Goal: Task Accomplishment & Management: Manage account settings

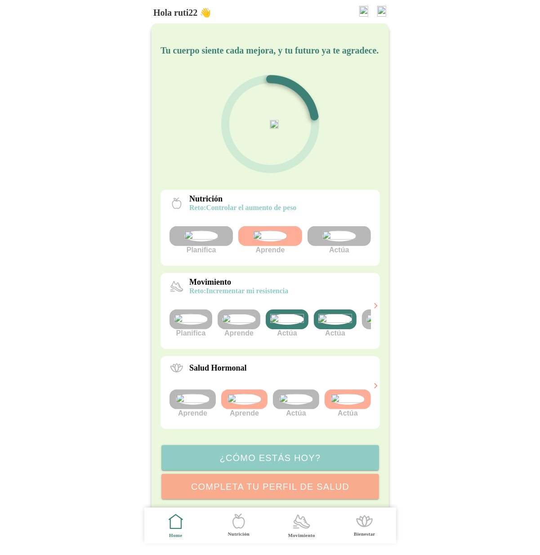
scroll to position [0, 34]
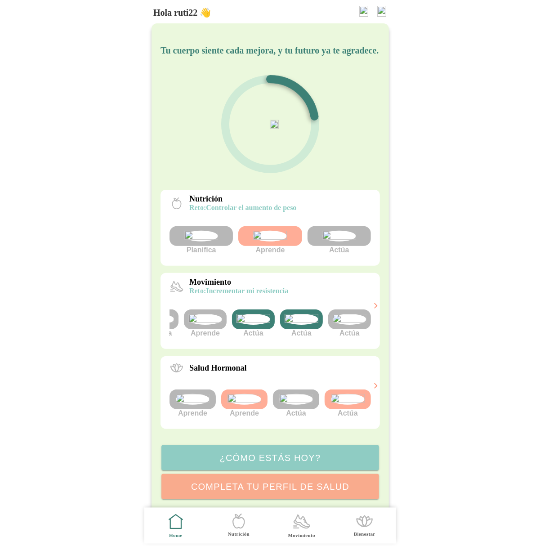
click at [381, 7] on img at bounding box center [381, 11] width 9 height 11
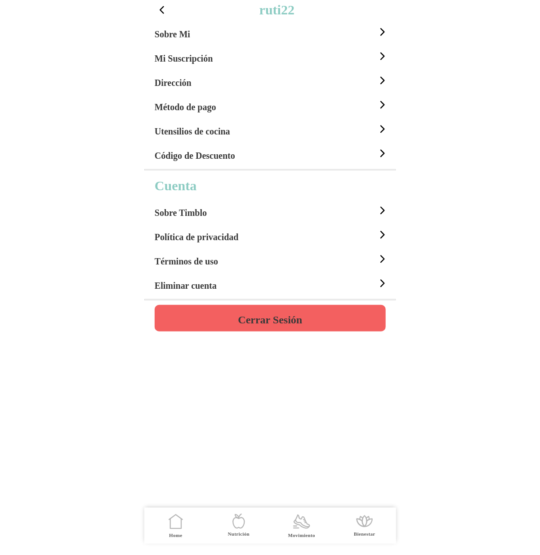
click at [189, 38] on h5 "Sobre Mi" at bounding box center [173, 34] width 36 height 11
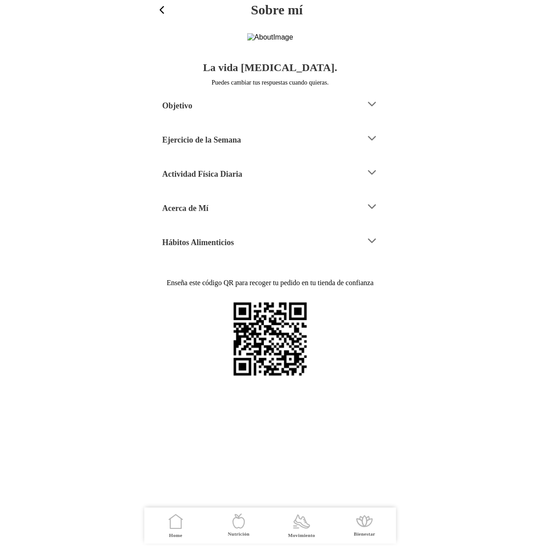
click at [219, 218] on div "Acerca de Mí" at bounding box center [260, 206] width 196 height 23
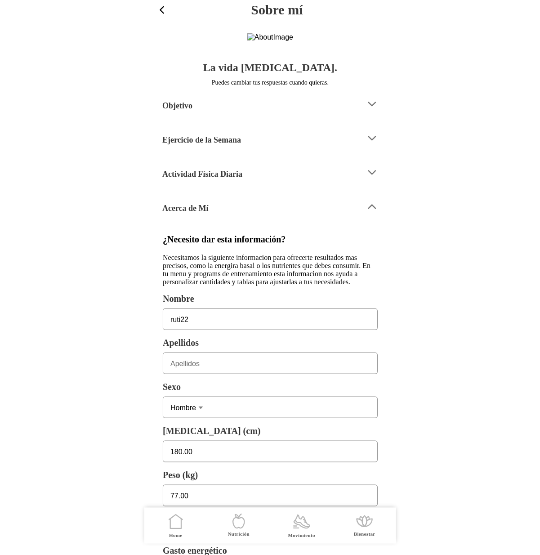
click at [229, 218] on div "Acerca de Mí" at bounding box center [260, 206] width 196 height 23
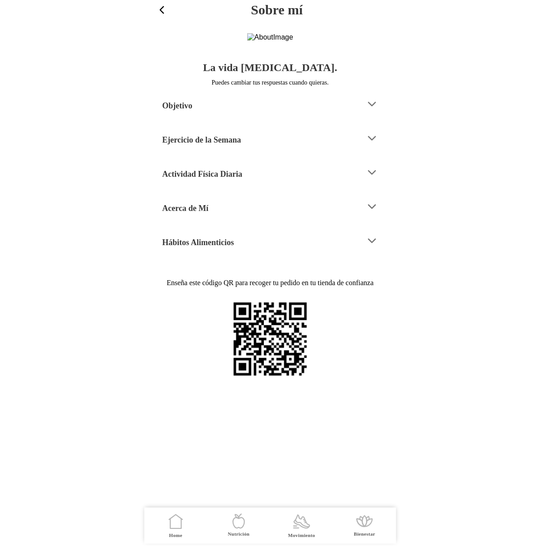
click at [233, 150] on div "Ejercicio de la Semana" at bounding box center [260, 138] width 196 height 23
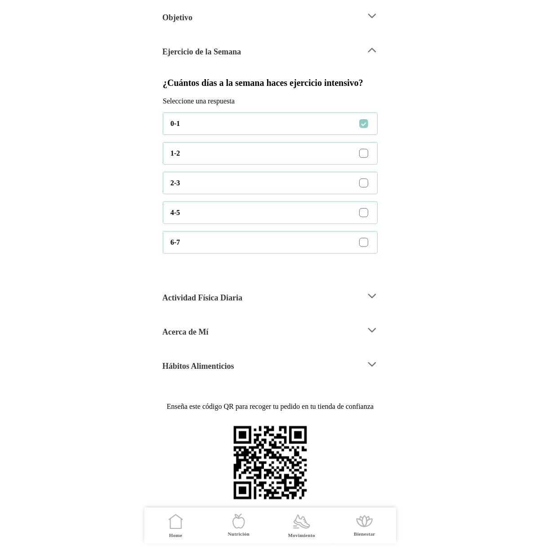
scroll to position [132, 0]
click at [371, 56] on icon at bounding box center [372, 50] width 12 height 12
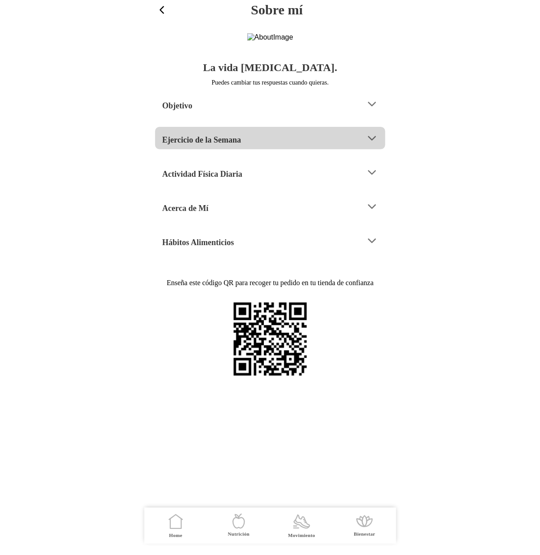
scroll to position [0, 0]
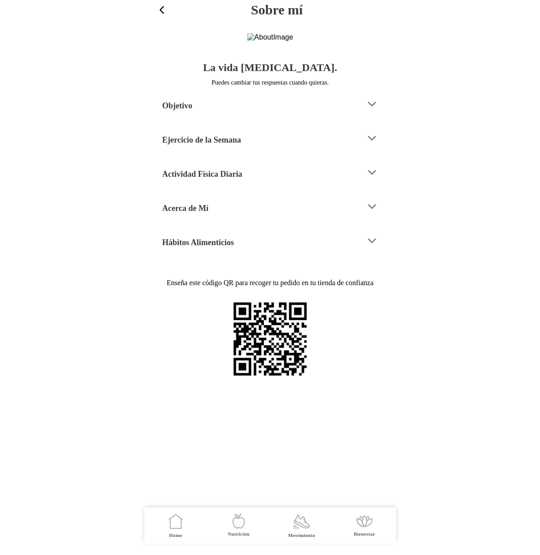
click at [374, 144] on icon at bounding box center [372, 138] width 12 height 12
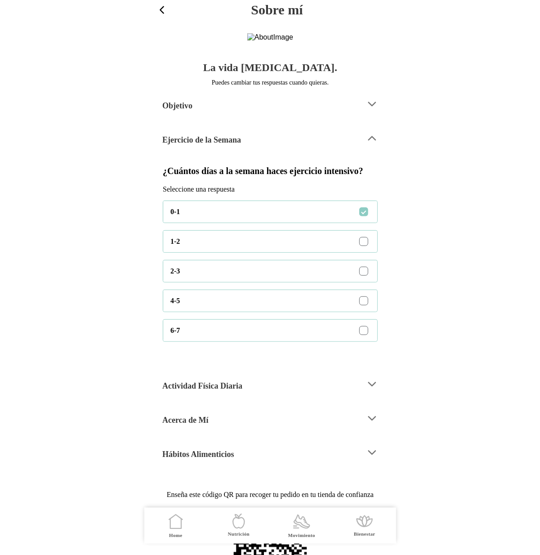
click at [160, 11] on span "button" at bounding box center [162, 10] width 12 height 12
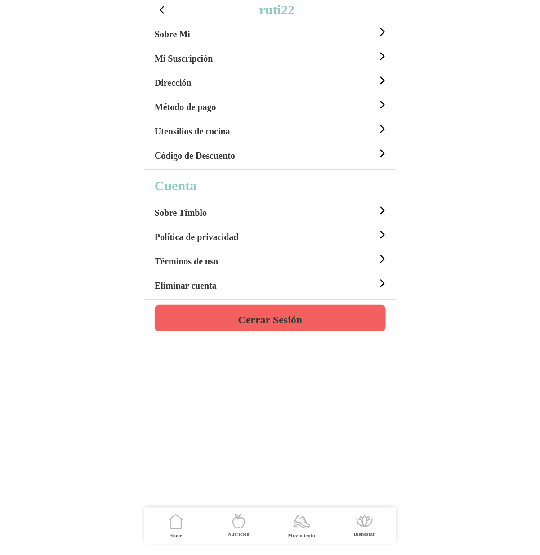
click at [250, 33] on div "Sobre Mi" at bounding box center [272, 32] width 234 height 24
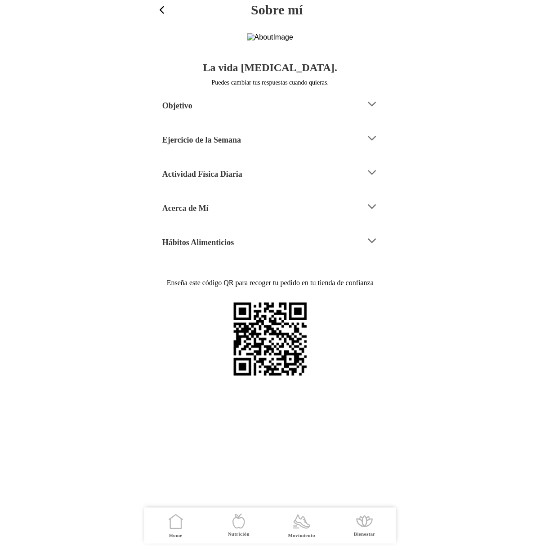
click at [254, 150] on div "Ejercicio de la Semana" at bounding box center [260, 138] width 196 height 23
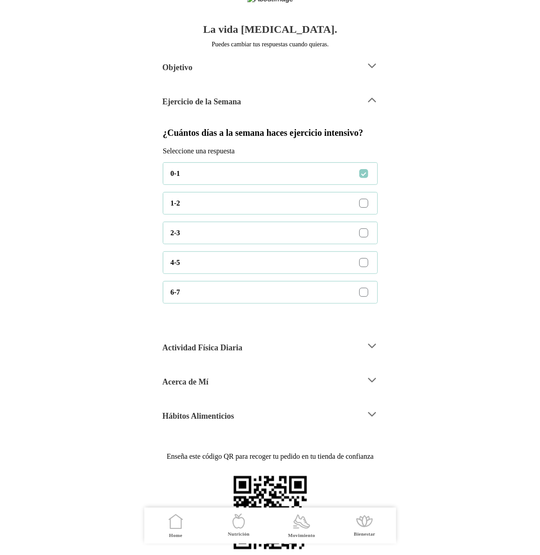
scroll to position [47, 0]
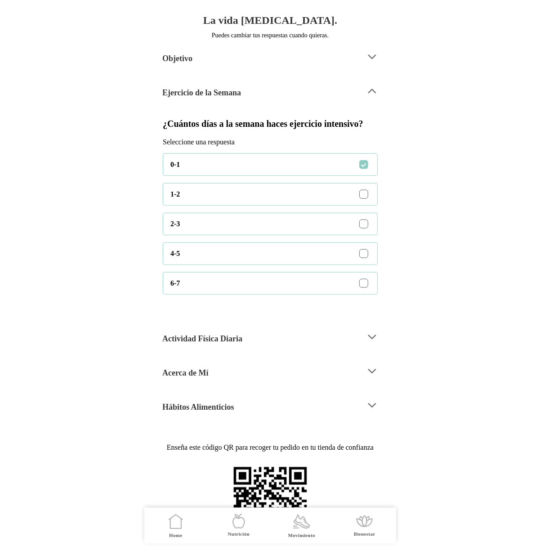
click at [296, 348] on div "Actividad Física Diaria" at bounding box center [260, 336] width 196 height 23
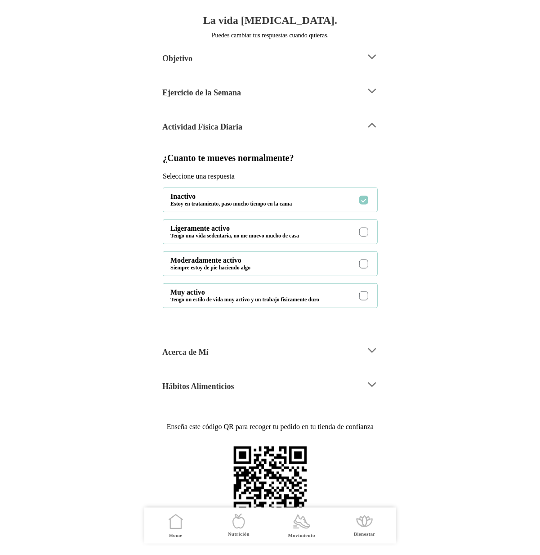
click at [266, 396] on div "Hábitos Alimenticios" at bounding box center [260, 384] width 196 height 23
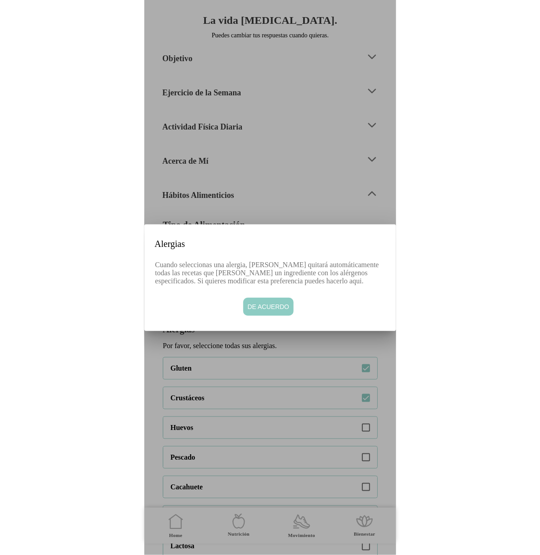
click at [267, 311] on span "De acuerdo" at bounding box center [268, 306] width 42 height 9
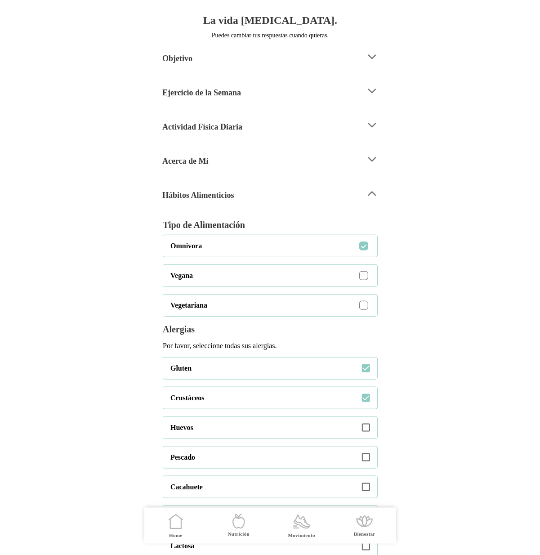
click at [227, 68] on div "Objetivo" at bounding box center [260, 56] width 196 height 23
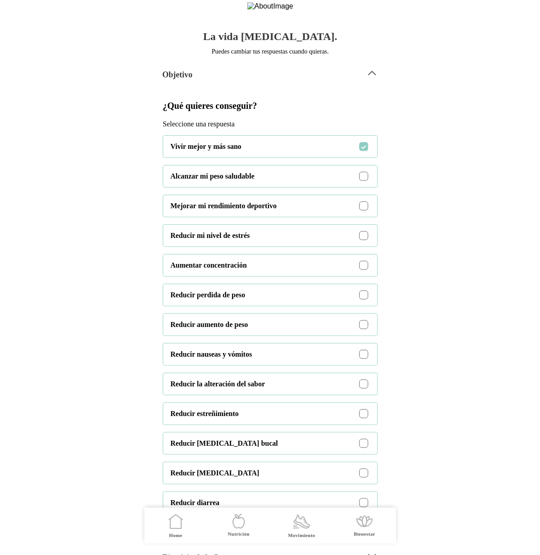
scroll to position [20, 0]
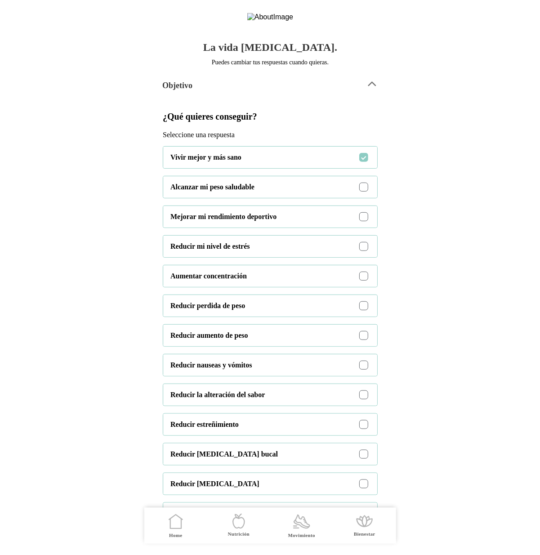
click at [366, 90] on icon at bounding box center [372, 84] width 12 height 12
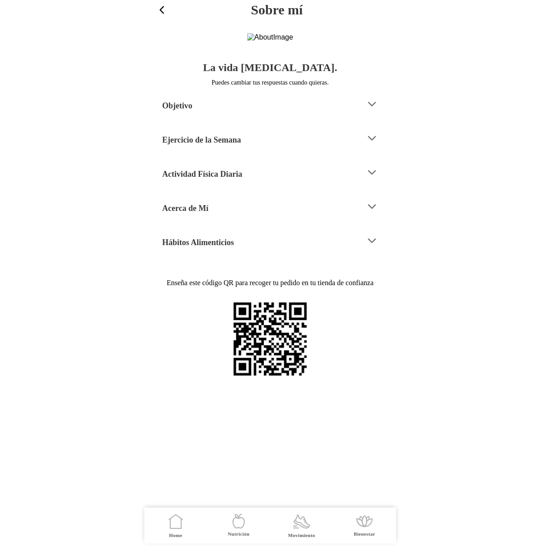
scroll to position [0, 0]
click at [335, 150] on div "Ejercicio de la Semana" at bounding box center [260, 138] width 196 height 23
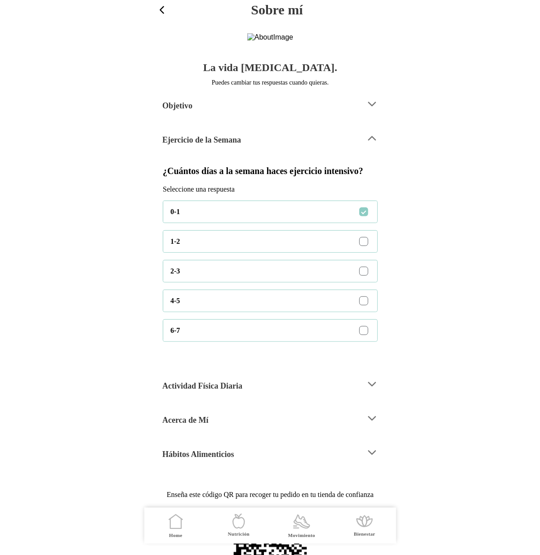
click at [365, 244] on div at bounding box center [363, 241] width 5 height 5
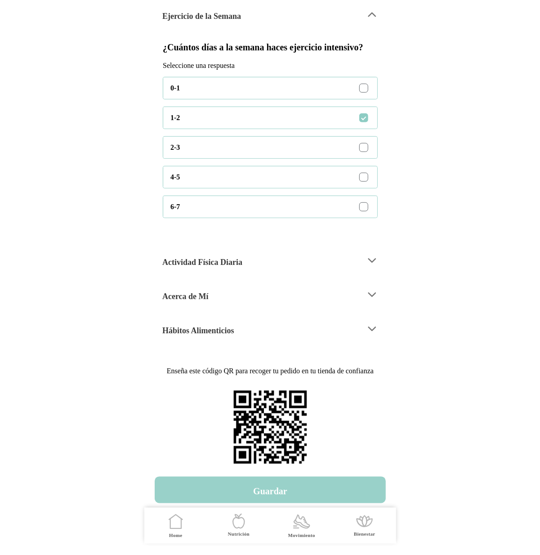
click at [281, 486] on h4 "Guardar" at bounding box center [270, 491] width 34 height 11
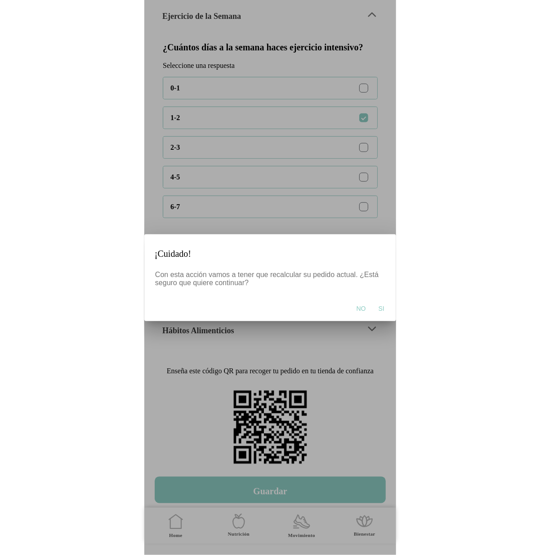
click at [384, 307] on button "Si" at bounding box center [381, 308] width 15 height 18
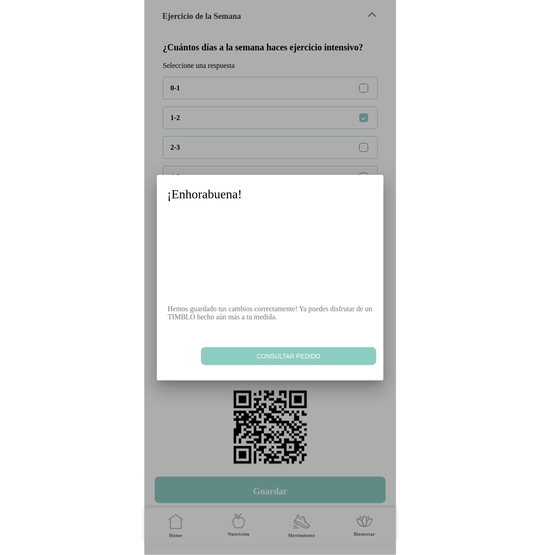
click at [310, 357] on span "Consultar pedido" at bounding box center [288, 356] width 166 height 9
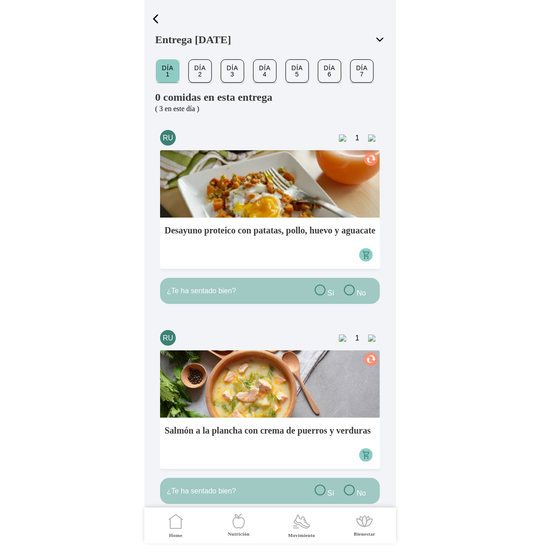
click at [158, 18] on span "button" at bounding box center [155, 18] width 13 height 13
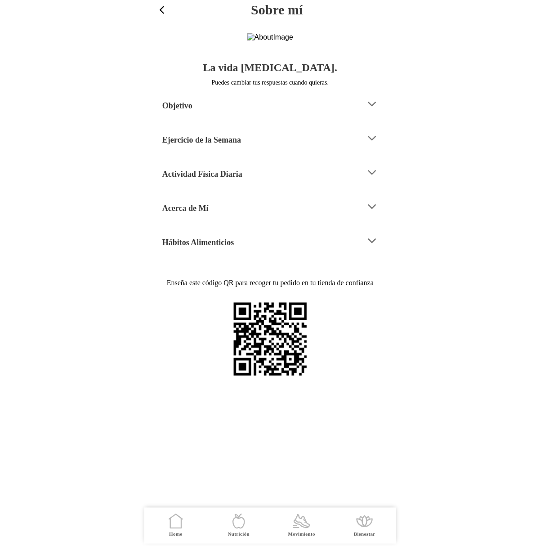
click at [227, 145] on h4 "Ejercicio de la Semana" at bounding box center [201, 139] width 79 height 11
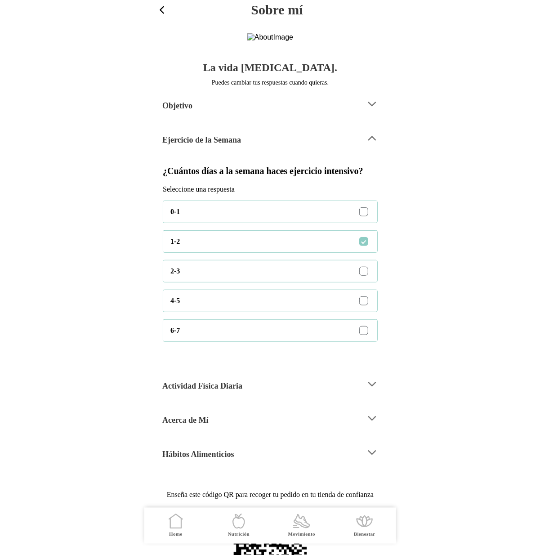
click at [298, 193] on p "Seleccione una respuesta" at bounding box center [270, 189] width 215 height 8
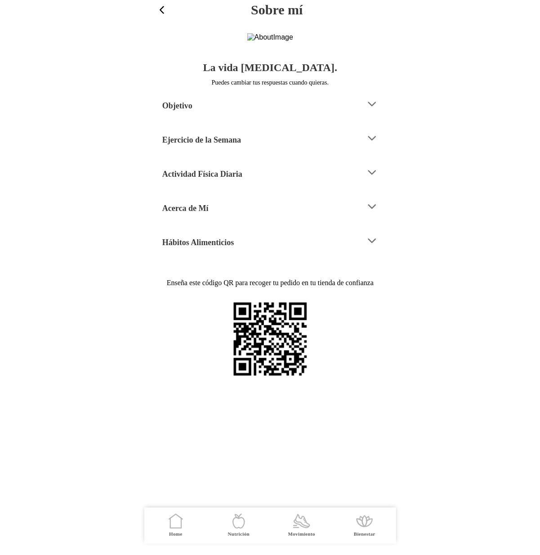
click at [280, 150] on div "Ejercicio de la Semana" at bounding box center [260, 138] width 196 height 23
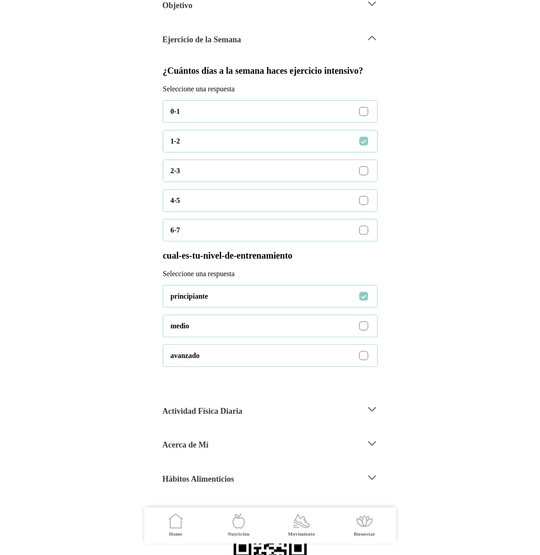
scroll to position [116, 0]
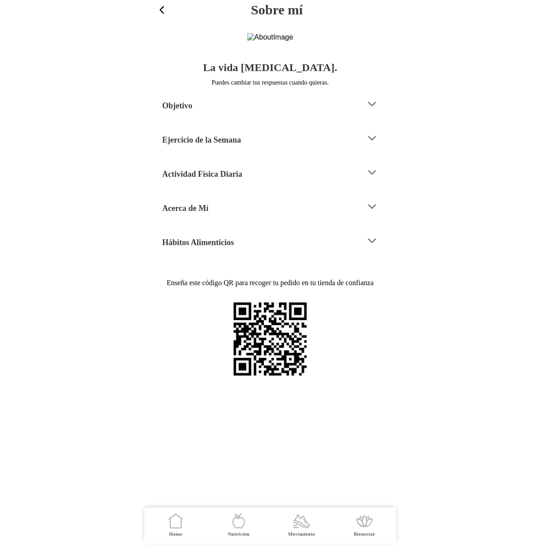
click at [267, 150] on div "Ejercicio de la Semana" at bounding box center [260, 138] width 196 height 23
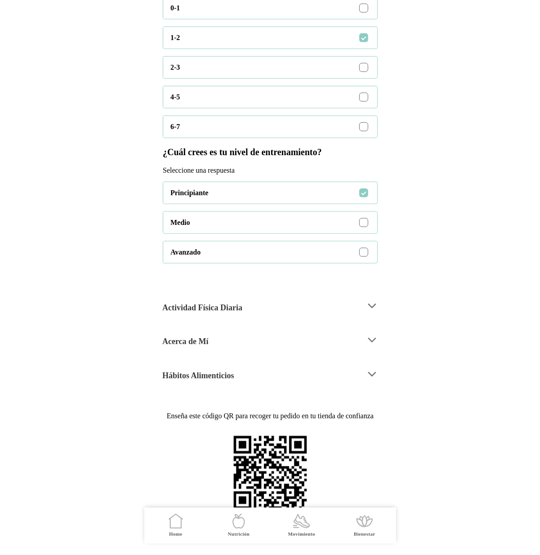
scroll to position [205, 0]
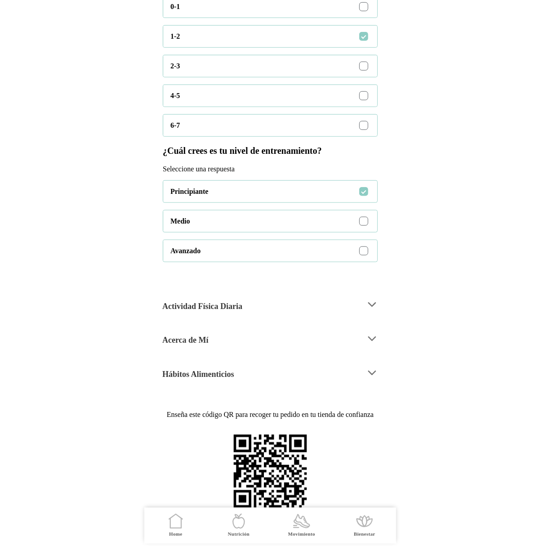
click at [363, 227] on label at bounding box center [364, 221] width 11 height 11
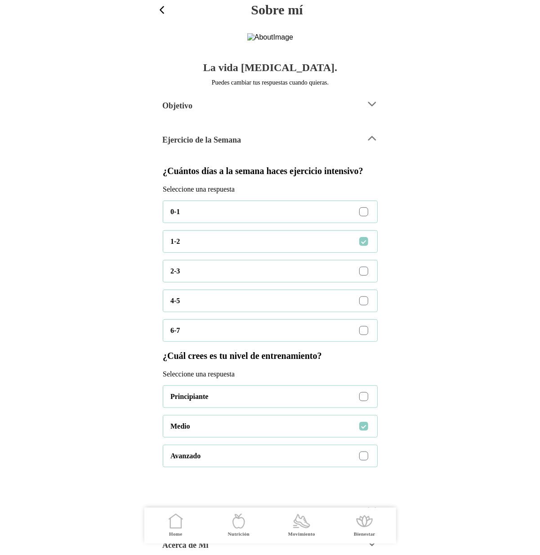
scroll to position [296, 0]
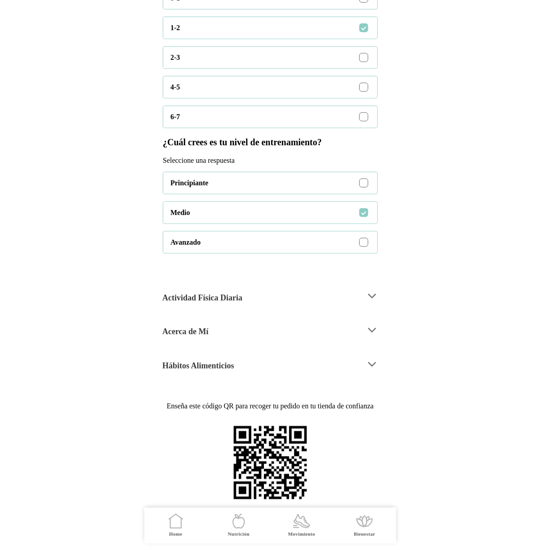
click at [366, 78] on div "4-5" at bounding box center [273, 87] width 207 height 22
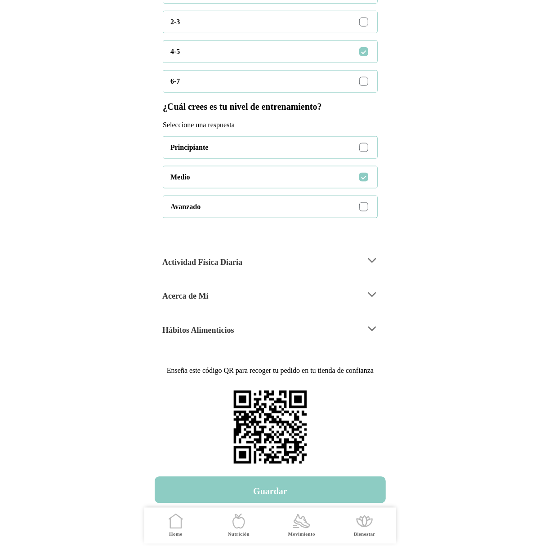
scroll to position [332, 0]
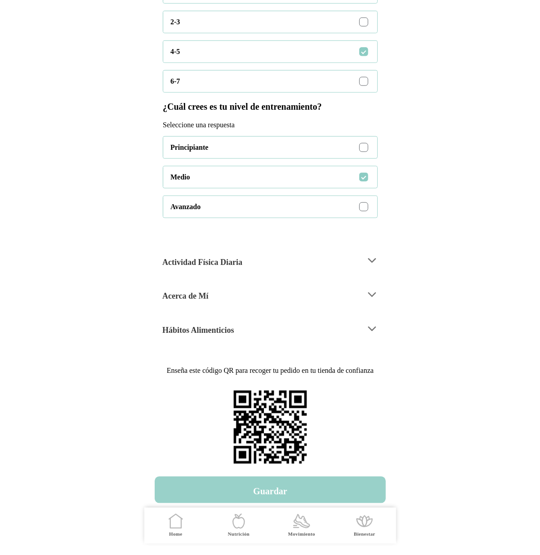
click at [286, 494] on button "Guardar" at bounding box center [270, 490] width 231 height 27
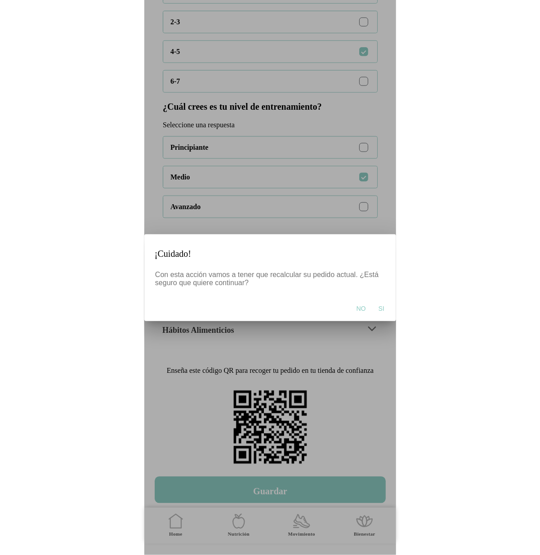
click at [382, 306] on span "Si" at bounding box center [381, 308] width 6 height 9
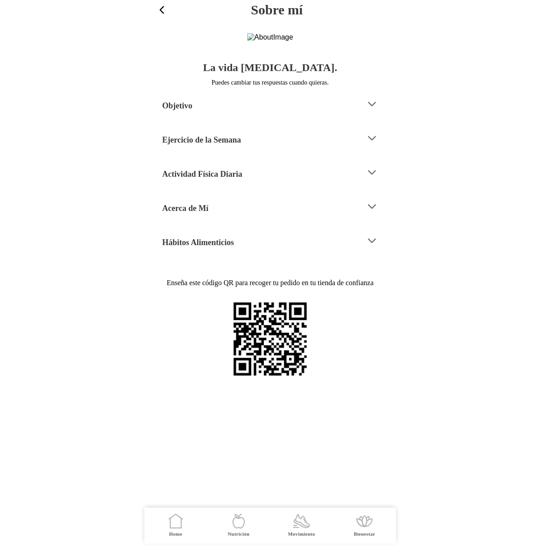
click at [367, 144] on icon at bounding box center [372, 138] width 12 height 12
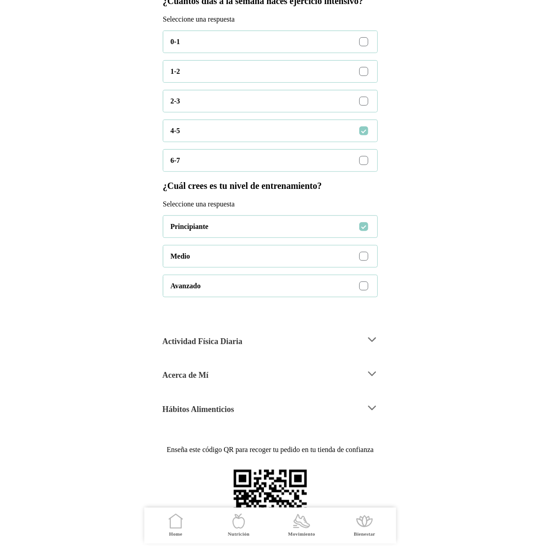
scroll to position [170, 0]
click at [360, 261] on label at bounding box center [364, 255] width 11 height 11
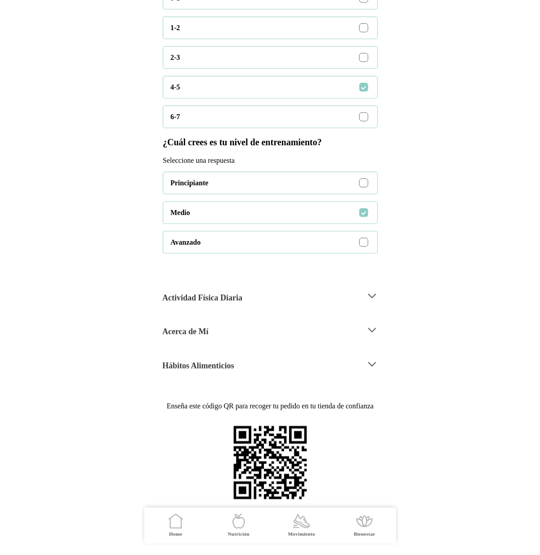
scroll to position [296, 0]
type ion-radio "2"
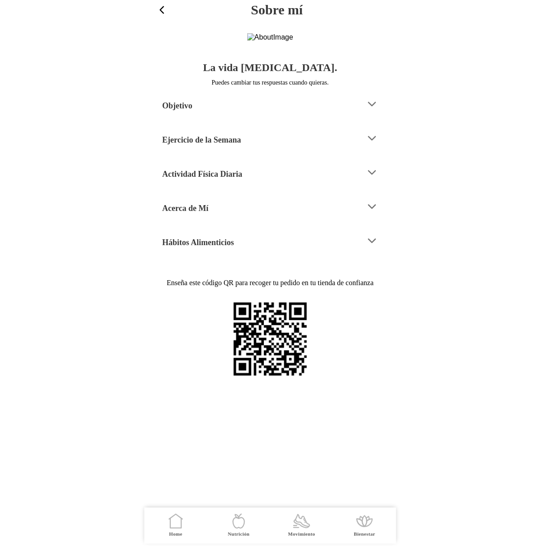
click at [297, 150] on div "Ejercicio de la Semana" at bounding box center [260, 138] width 196 height 23
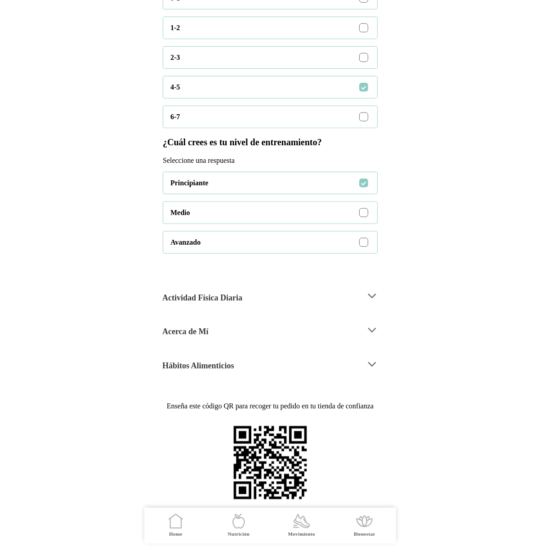
scroll to position [235, 0]
click at [363, 217] on div at bounding box center [363, 212] width 9 height 9
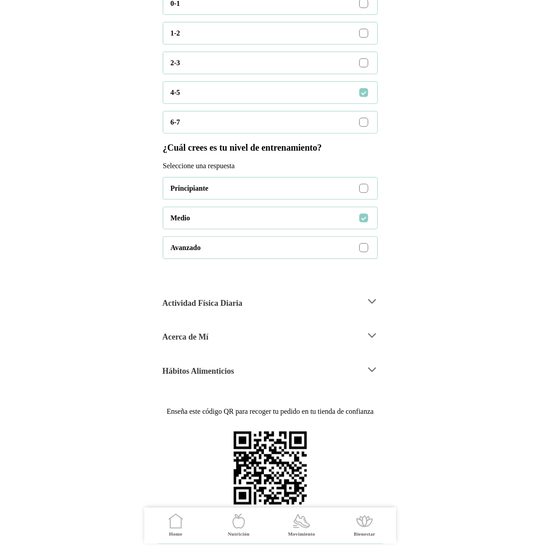
scroll to position [332, 0]
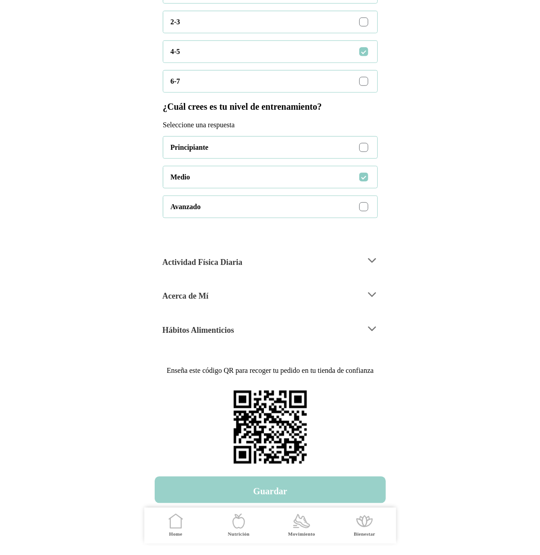
click at [295, 494] on button "Guardar" at bounding box center [270, 490] width 231 height 27
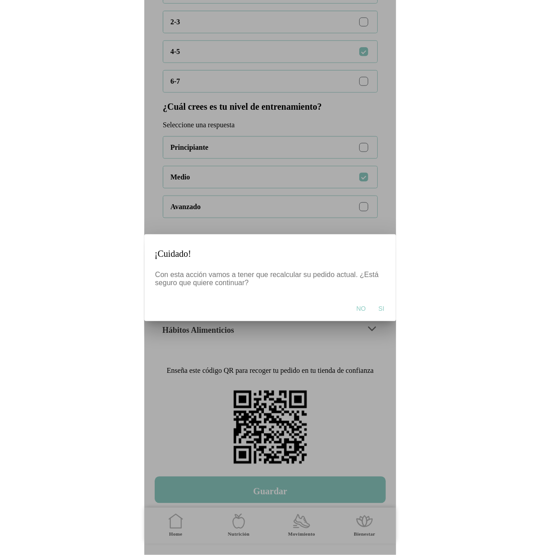
click at [379, 307] on span "Si" at bounding box center [381, 308] width 6 height 9
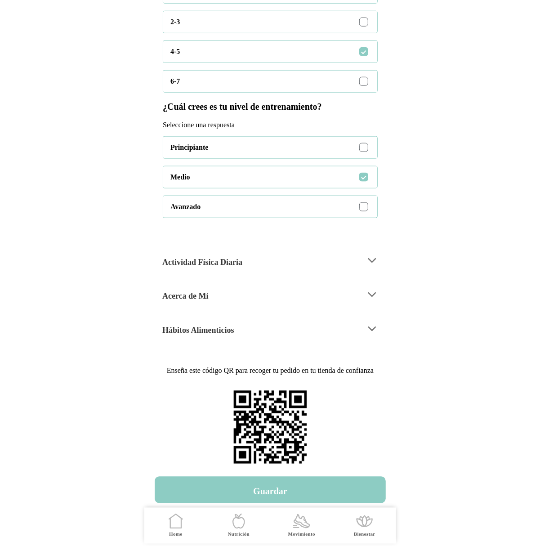
scroll to position [0, 0]
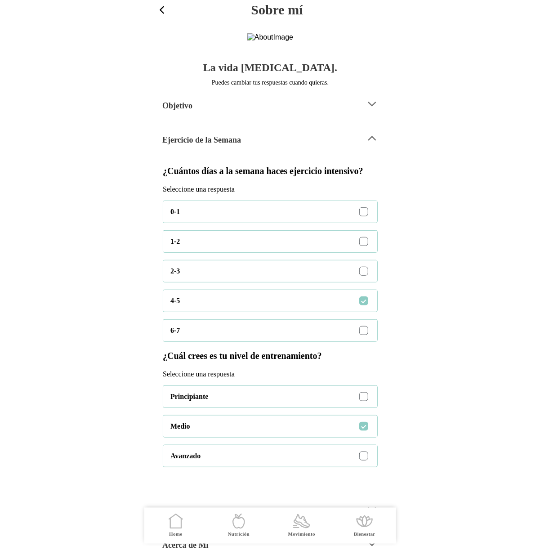
click at [166, 7] on span "button" at bounding box center [162, 10] width 12 height 12
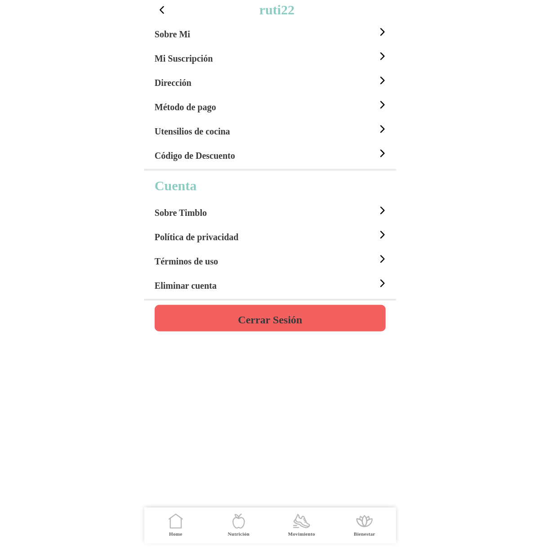
click at [206, 32] on div "Sobre Mi" at bounding box center [272, 32] width 234 height 24
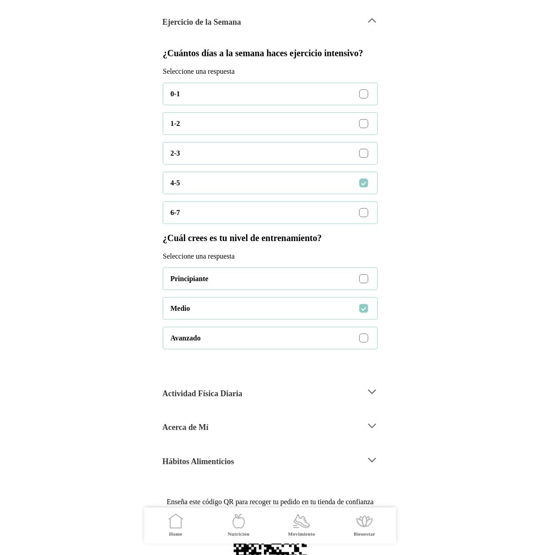
scroll to position [120, 0]
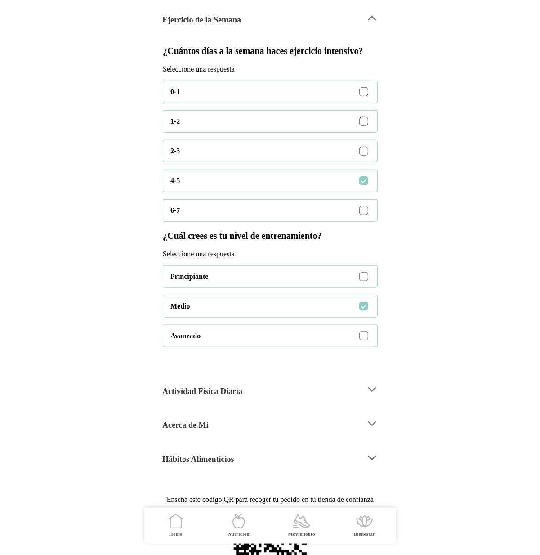
click at [0, 0] on ion-label "Home" at bounding box center [0, 0] width 0 height 0
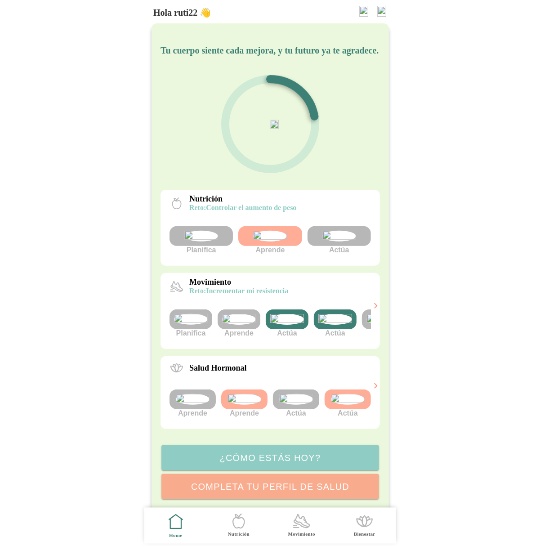
click at [380, 7] on img at bounding box center [381, 11] width 9 height 11
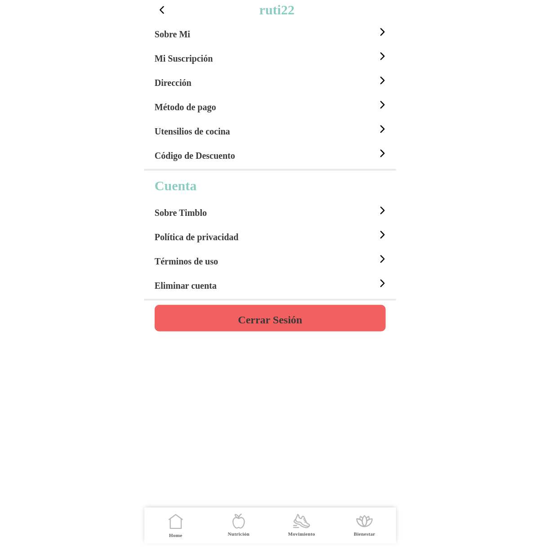
click at [217, 35] on div "Sobre Mi" at bounding box center [272, 32] width 234 height 24
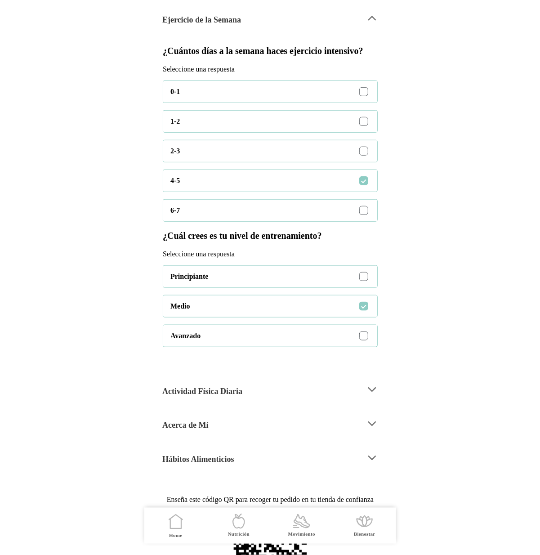
click at [363, 339] on div at bounding box center [363, 336] width 5 height 5
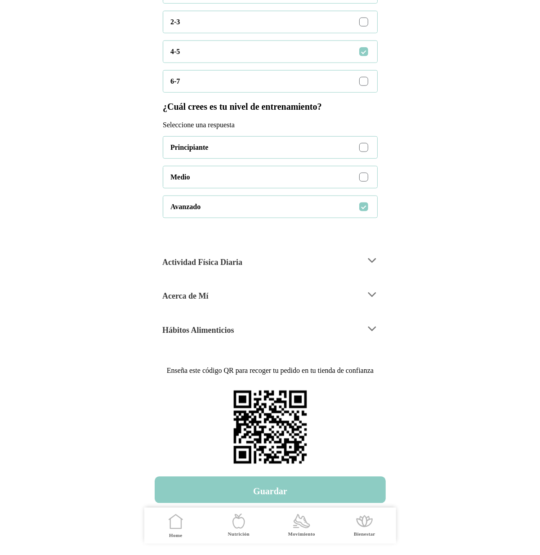
scroll to position [332, 0]
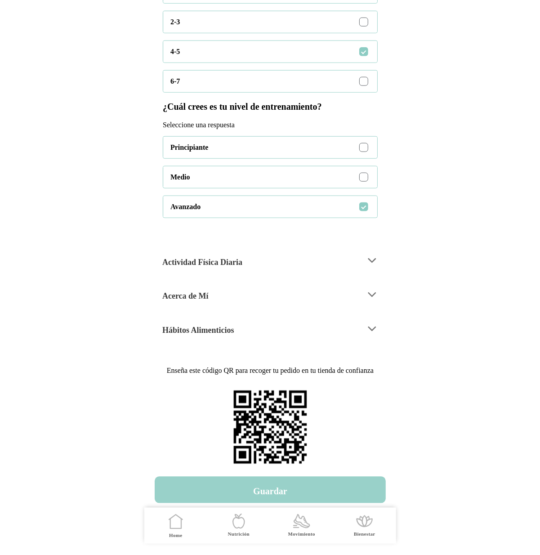
click at [283, 491] on h4 "Guardar" at bounding box center [270, 491] width 34 height 11
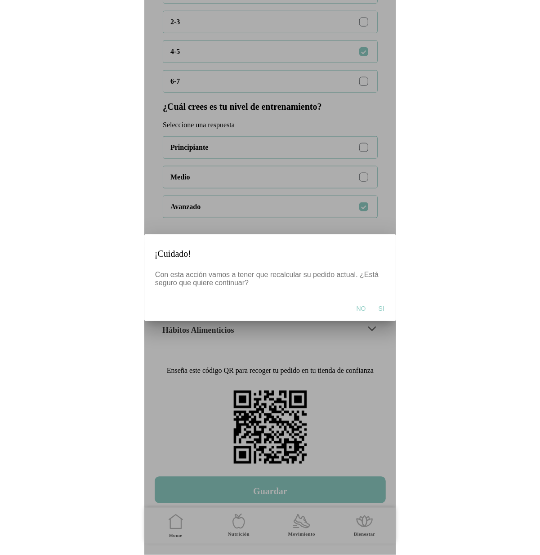
click at [379, 308] on span "Si" at bounding box center [381, 308] width 6 height 9
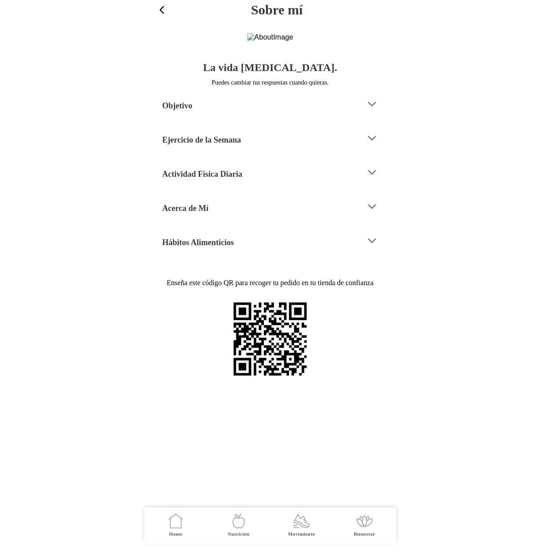
click at [306, 150] on div "Ejercicio de la Semana" at bounding box center [260, 138] width 196 height 23
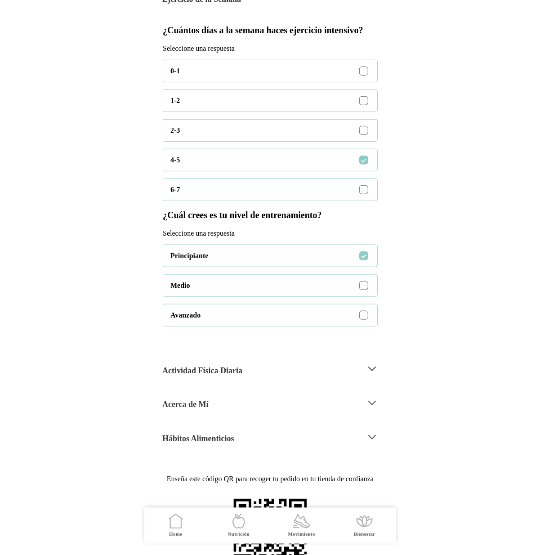
scroll to position [143, 0]
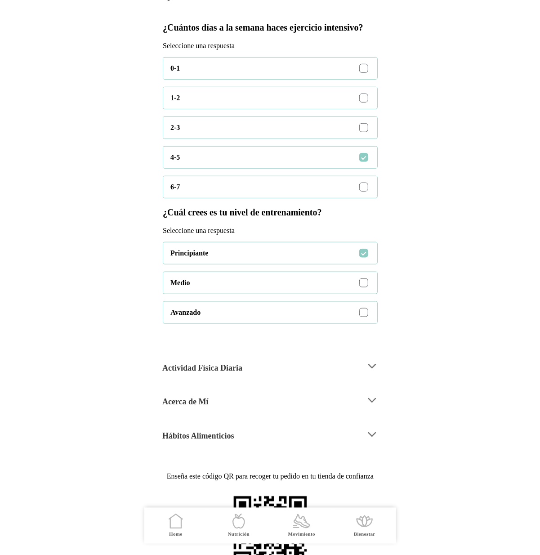
click at [361, 294] on div "Medio" at bounding box center [273, 283] width 207 height 22
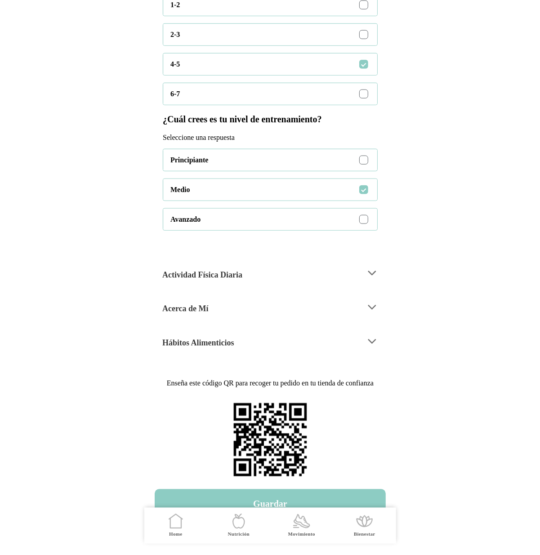
scroll to position [332, 0]
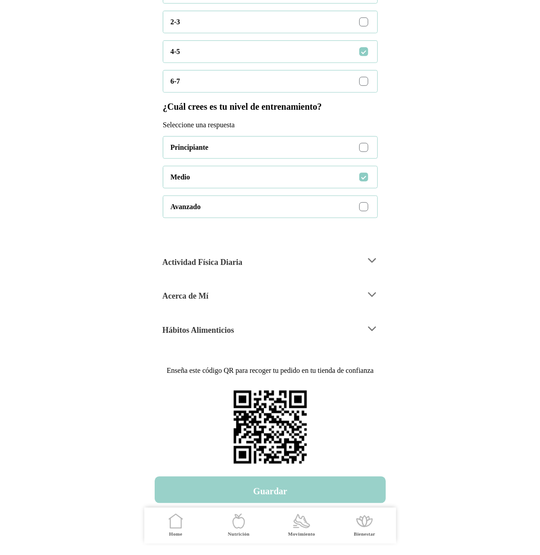
click at [290, 487] on button "Guardar" at bounding box center [270, 490] width 231 height 27
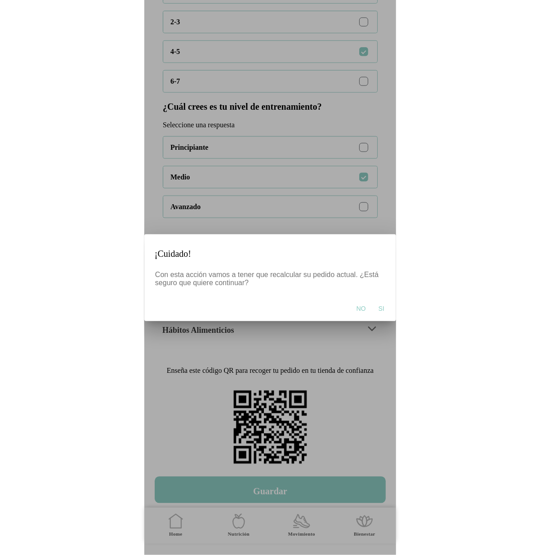
click at [376, 306] on button "Si" at bounding box center [381, 308] width 15 height 18
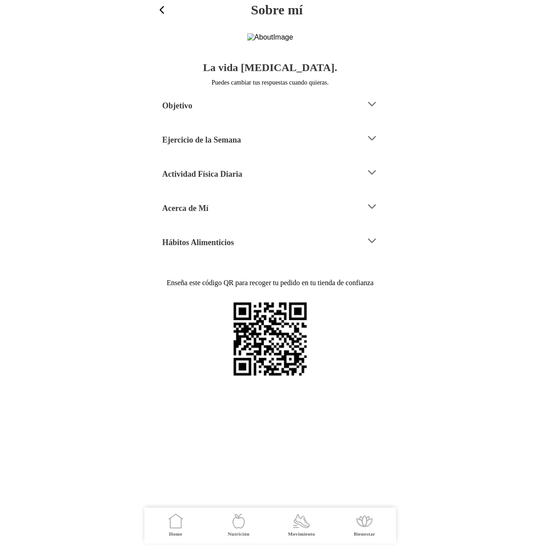
click at [342, 150] on div "Ejercicio de la Semana" at bounding box center [260, 138] width 196 height 23
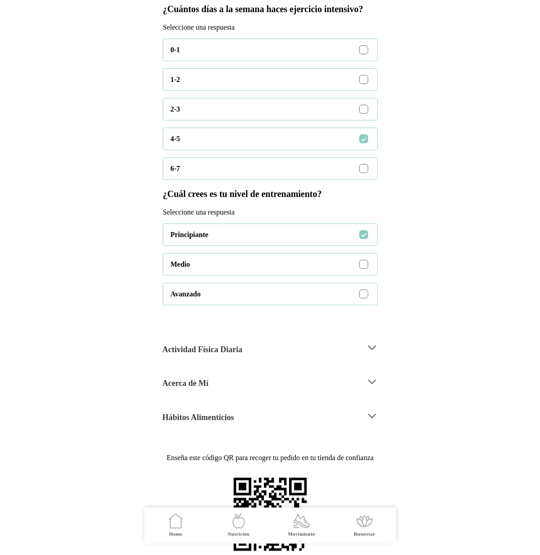
scroll to position [164, 0]
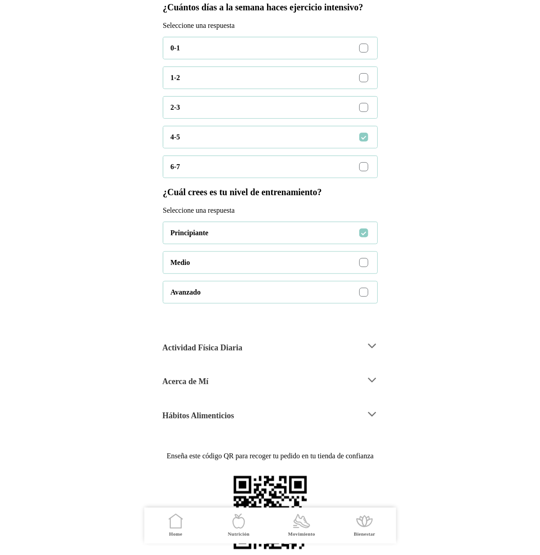
click at [374, 273] on div "Medio" at bounding box center [273, 263] width 207 height 22
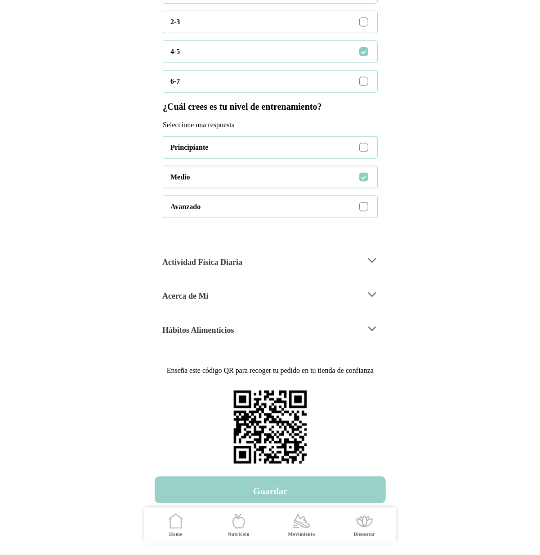
click at [281, 491] on h4 "Guardar" at bounding box center [270, 491] width 34 height 11
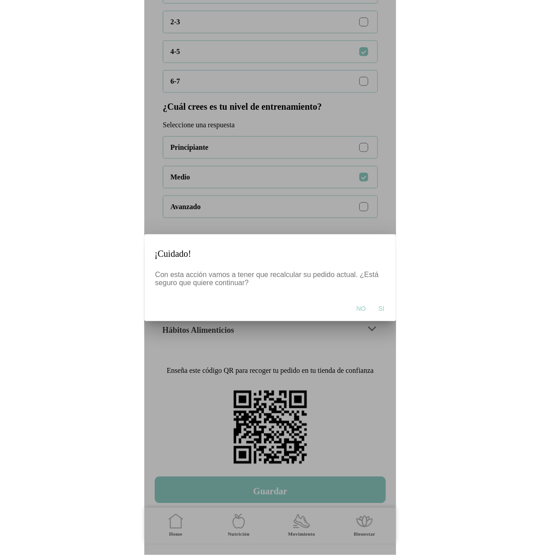
click at [383, 307] on span "Si" at bounding box center [381, 308] width 6 height 9
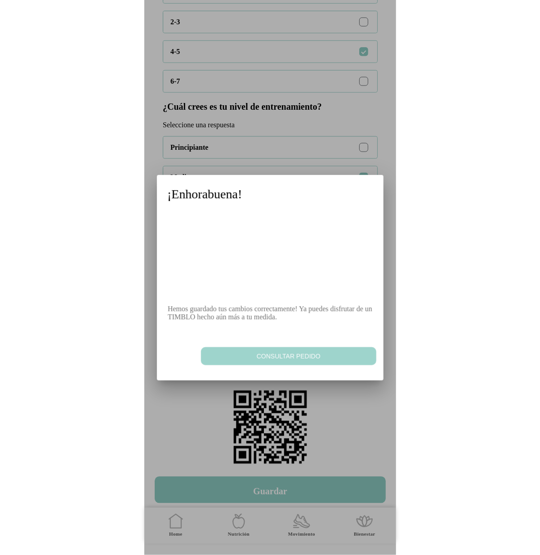
click at [280, 357] on span "Consultar pedido" at bounding box center [288, 356] width 166 height 9
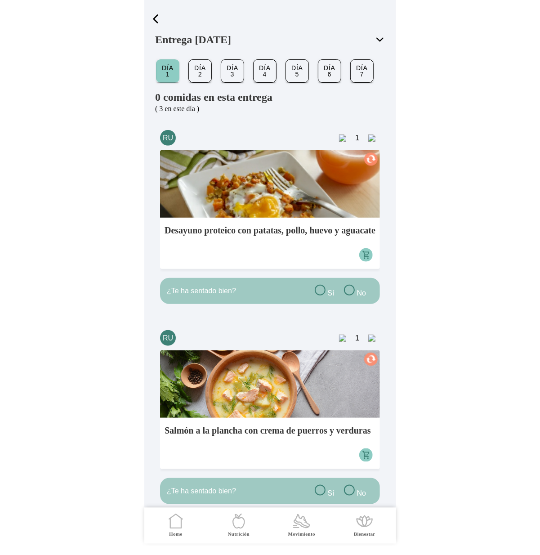
click at [154, 16] on span "button" at bounding box center [155, 18] width 13 height 13
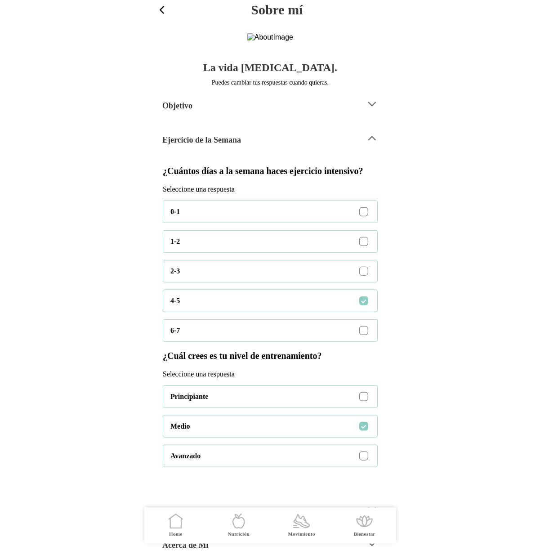
click at [159, 13] on span "button" at bounding box center [162, 10] width 12 height 12
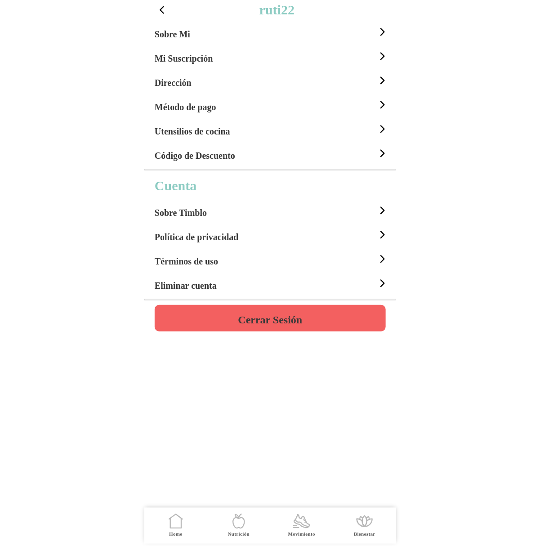
click at [204, 34] on div "Sobre Mi" at bounding box center [272, 32] width 234 height 24
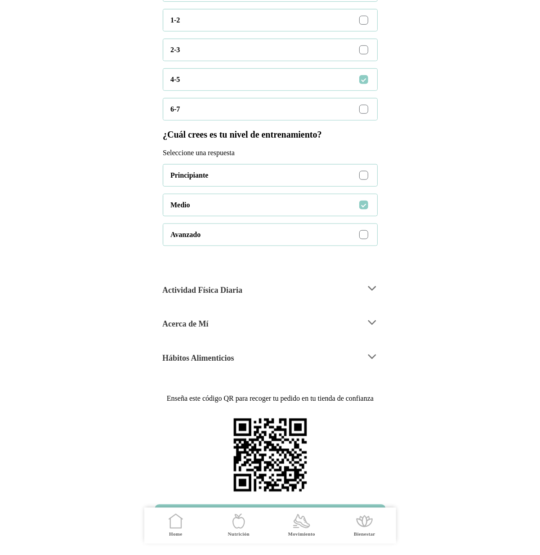
scroll to position [222, 0]
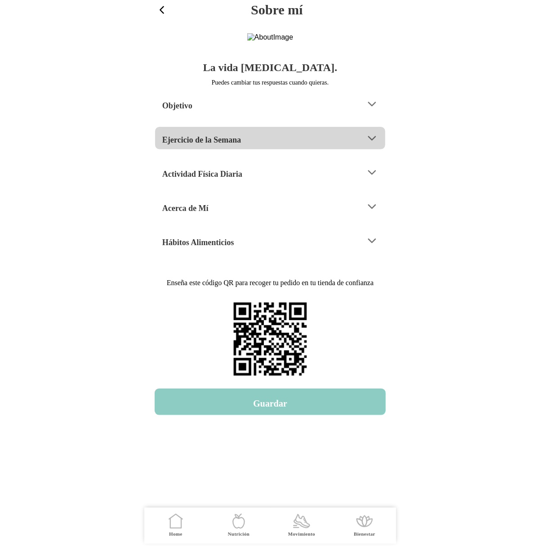
click at [270, 150] on div "Ejercicio de la Semana" at bounding box center [260, 138] width 196 height 23
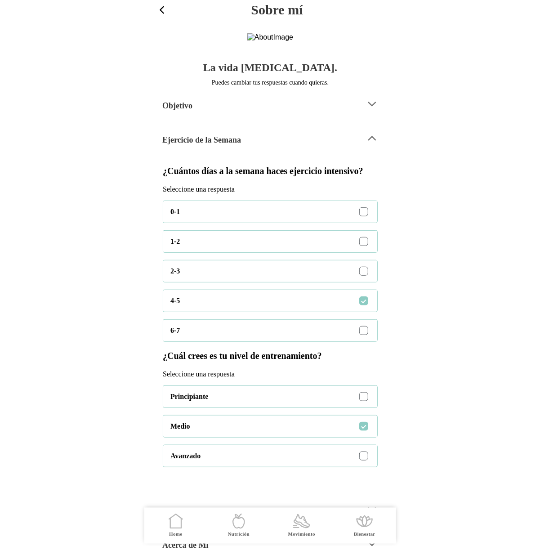
click at [251, 150] on div "Ejercicio de la Semana" at bounding box center [260, 138] width 196 height 23
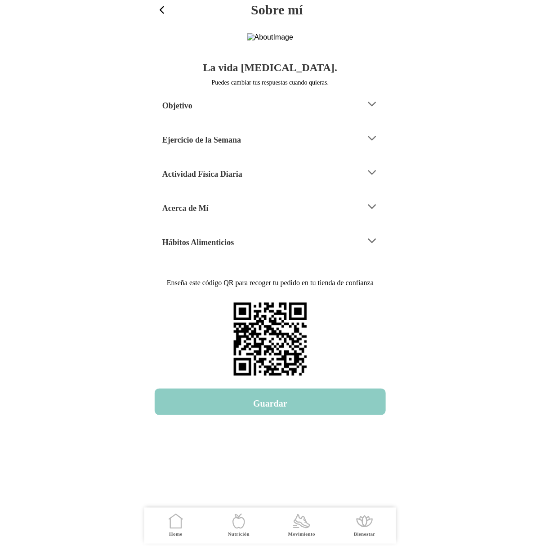
click at [215, 218] on div "Acerca de Mí" at bounding box center [260, 206] width 196 height 23
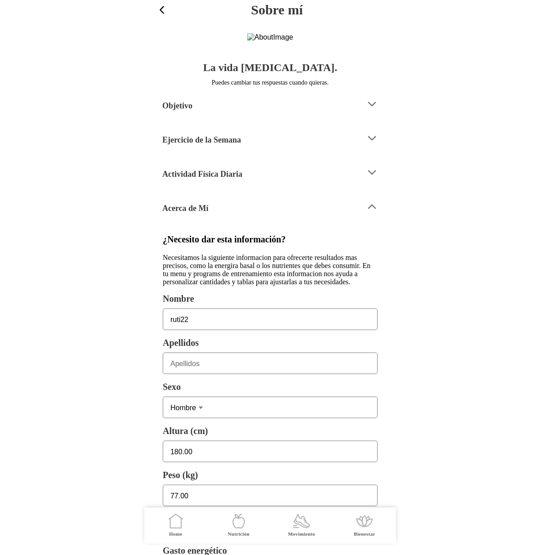
click at [232, 218] on div "Acerca de Mí" at bounding box center [260, 206] width 196 height 23
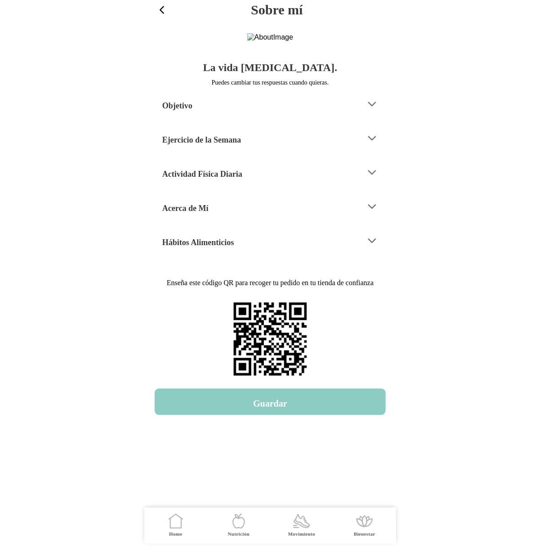
click at [232, 218] on div "Acerca de Mí" at bounding box center [260, 206] width 196 height 23
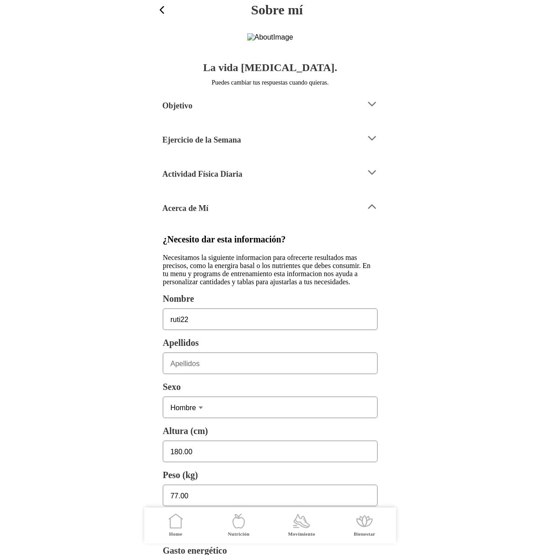
click at [265, 218] on div "Acerca de Mí" at bounding box center [260, 206] width 196 height 23
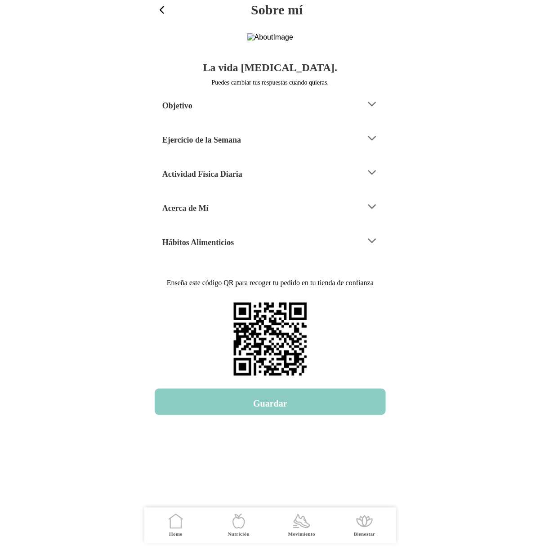
click at [244, 150] on div "Ejercicio de la Semana" at bounding box center [260, 138] width 196 height 23
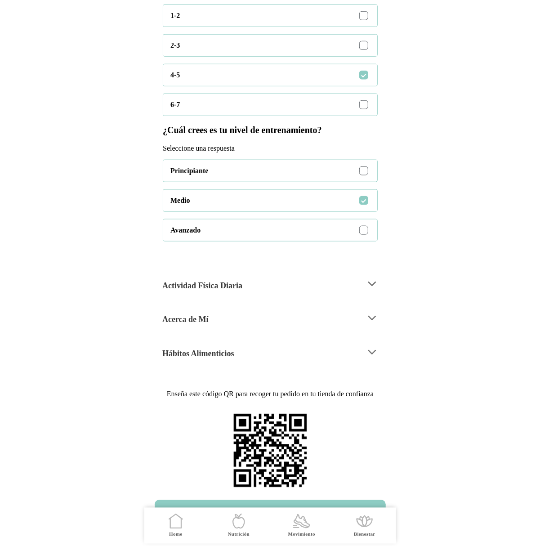
scroll to position [137, 0]
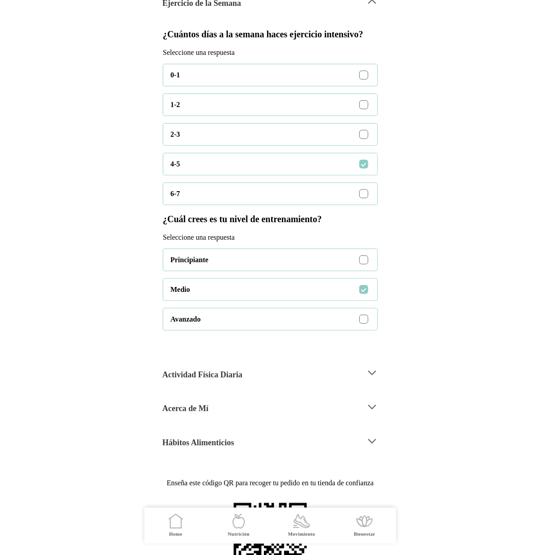
click at [312, 13] on div "Ejercicio de la Semana" at bounding box center [260, 1] width 196 height 23
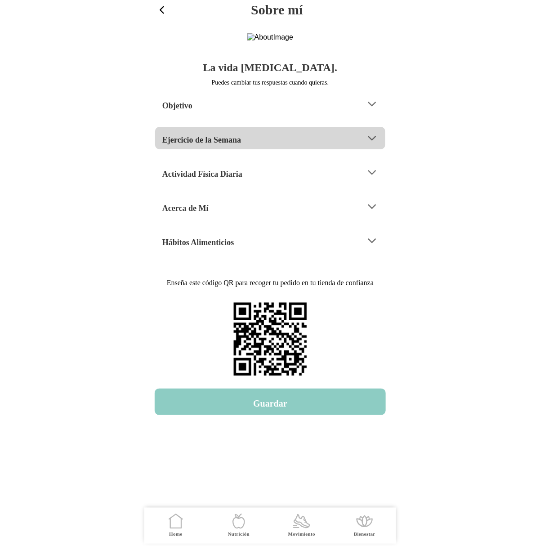
scroll to position [0, 0]
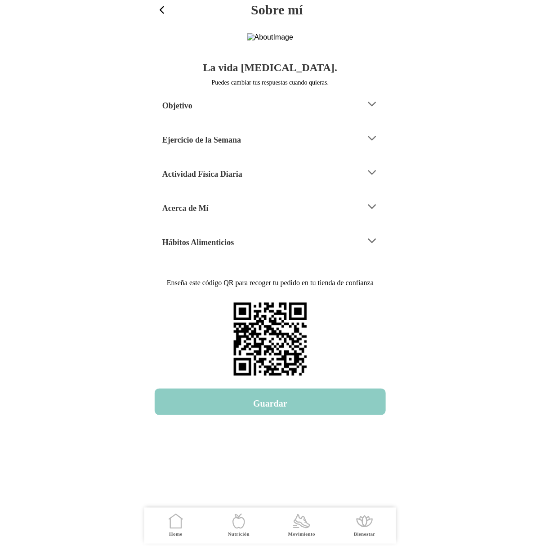
click at [166, 12] on span "button" at bounding box center [162, 10] width 12 height 12
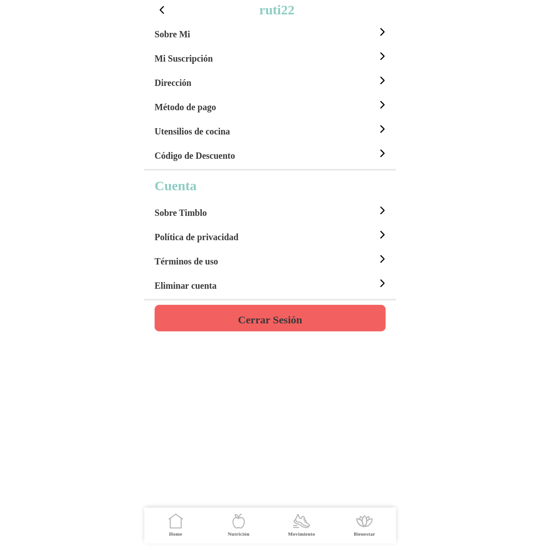
click at [162, 10] on span "button" at bounding box center [162, 10] width 12 height 12
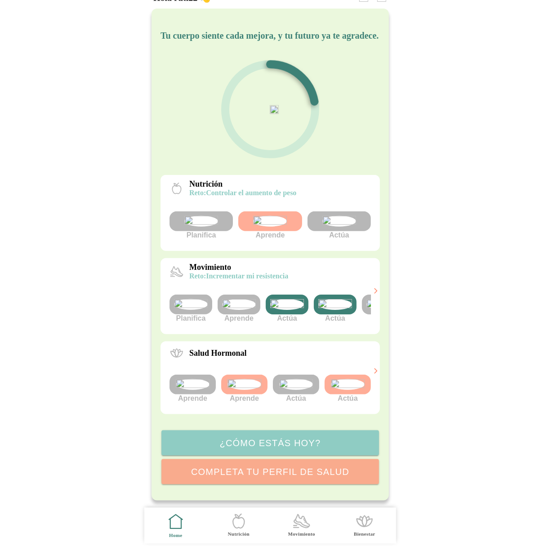
scroll to position [102, 0]
click at [353, 379] on img at bounding box center [348, 384] width 34 height 11
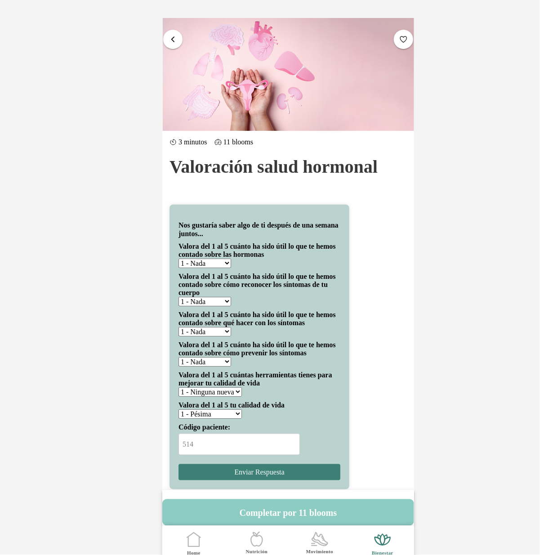
click at [173, 37] on span "button" at bounding box center [173, 39] width 9 height 9
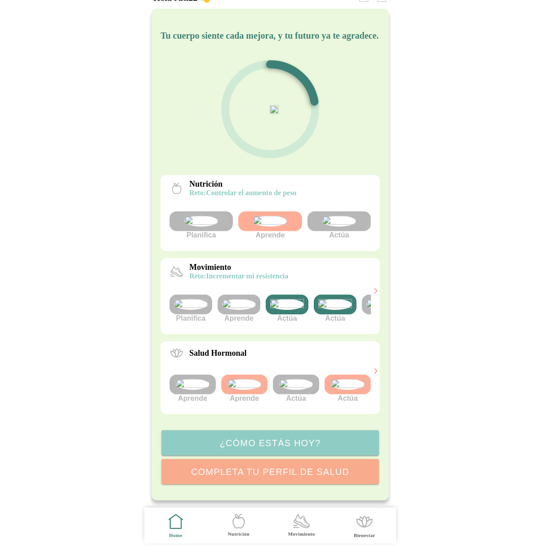
click at [187, 299] on img at bounding box center [191, 304] width 34 height 11
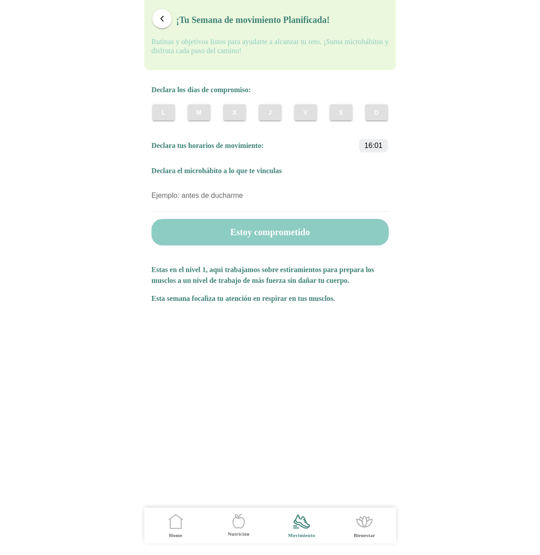
click at [159, 14] on span "button" at bounding box center [162, 18] width 9 height 9
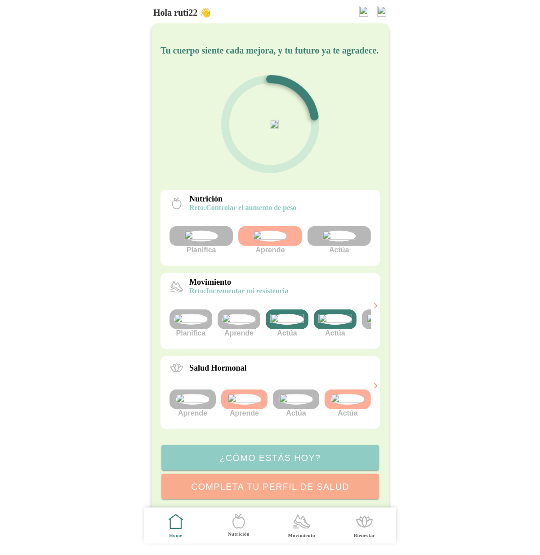
click at [383, 6] on img at bounding box center [381, 11] width 9 height 11
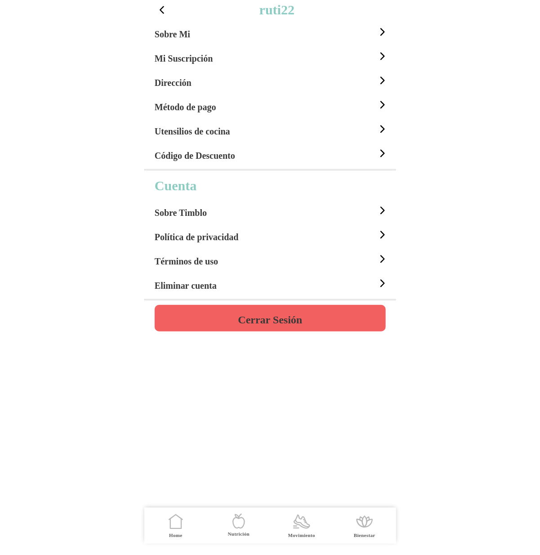
click at [208, 36] on div "Sobre Mi" at bounding box center [272, 32] width 234 height 24
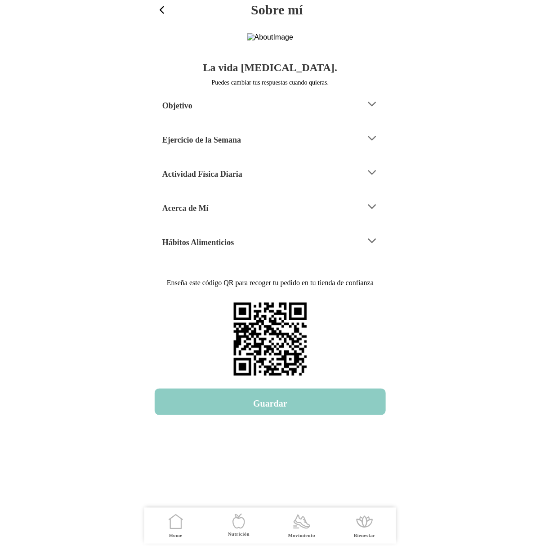
click at [257, 150] on div "Ejercicio de la Semana" at bounding box center [260, 138] width 196 height 23
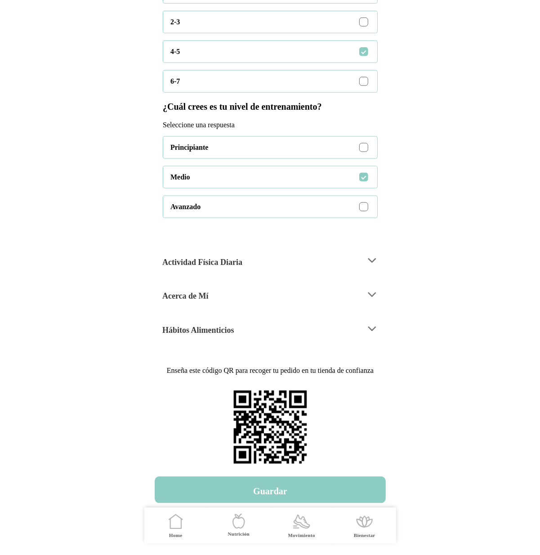
scroll to position [332, 0]
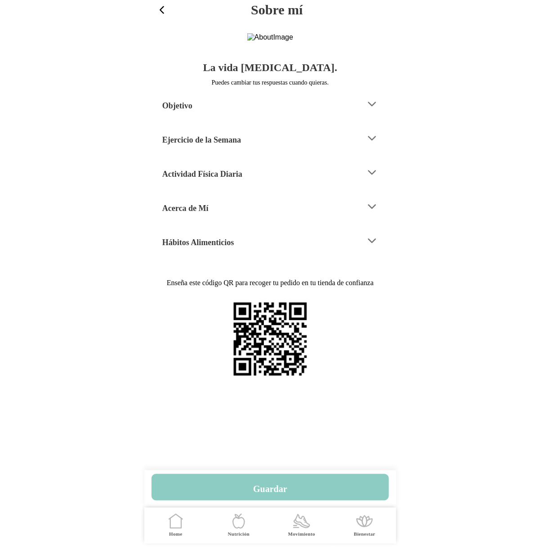
click at [290, 150] on div "Ejercicio de la Semana" at bounding box center [260, 138] width 196 height 23
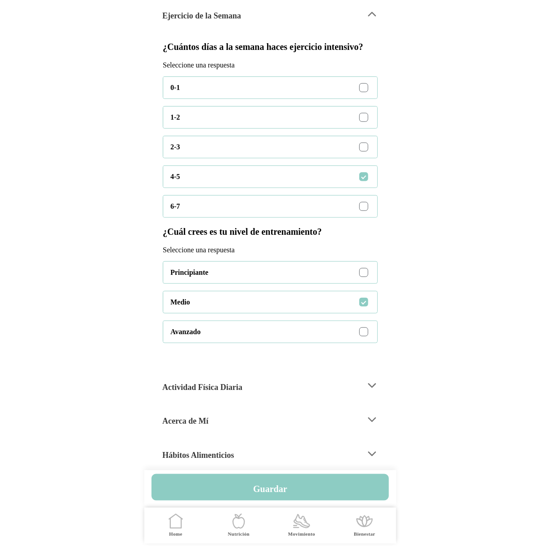
scroll to position [20, 0]
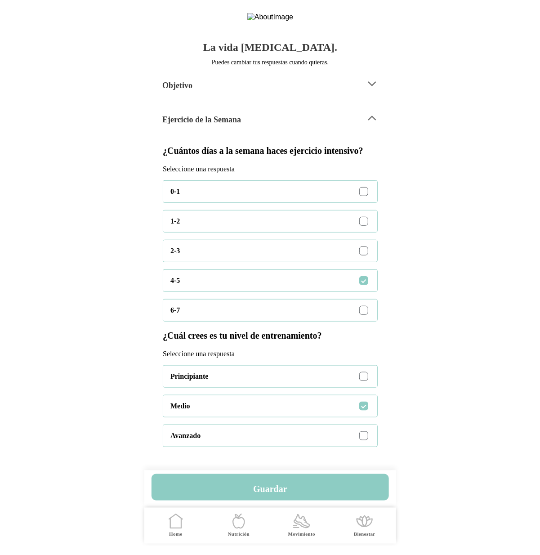
click at [310, 129] on div "Ejercicio de la Semana" at bounding box center [260, 118] width 196 height 23
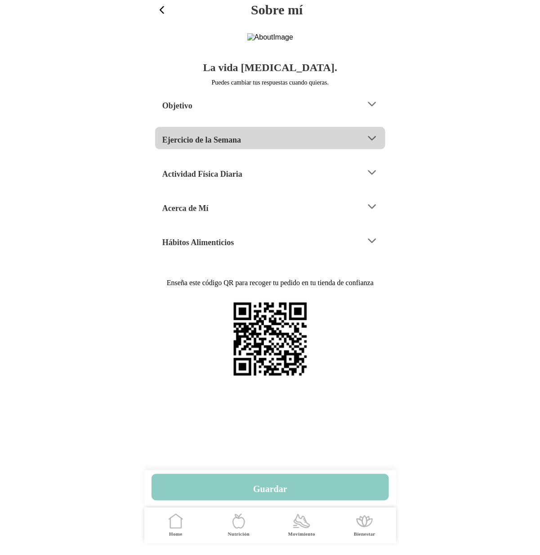
click at [370, 144] on icon at bounding box center [372, 138] width 12 height 12
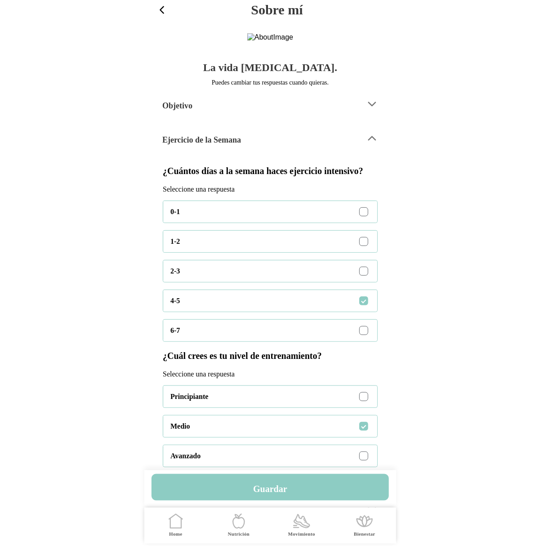
click at [366, 223] on div "0-1" at bounding box center [273, 212] width 207 height 22
click at [263, 342] on div "0-1 1-2 2-3 4-5 6-7" at bounding box center [270, 271] width 215 height 141
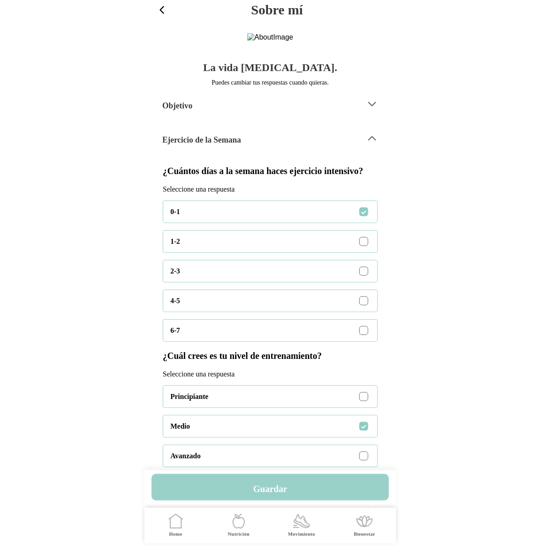
click at [274, 486] on h4 "Guardar" at bounding box center [270, 488] width 34 height 11
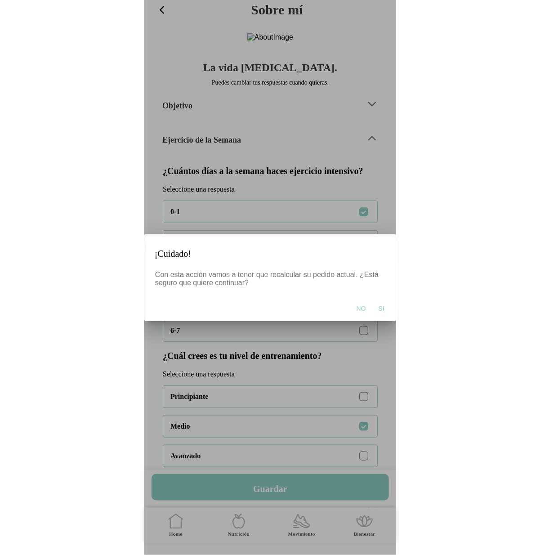
click at [384, 305] on button "Si" at bounding box center [381, 308] width 15 height 18
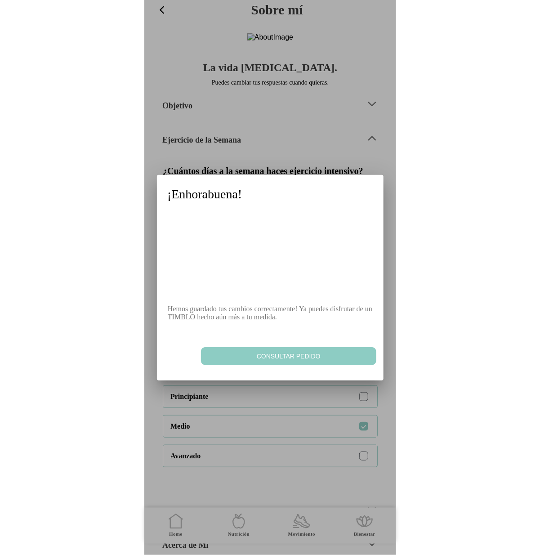
click at [279, 354] on span "Consultar pedido" at bounding box center [288, 356] width 166 height 9
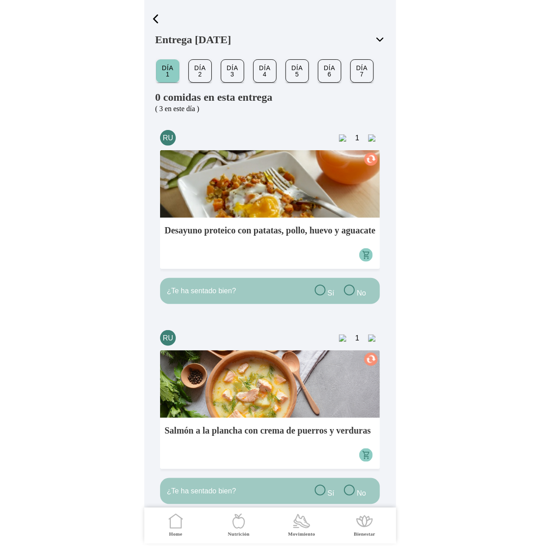
click at [161, 17] on span "button" at bounding box center [155, 18] width 13 height 13
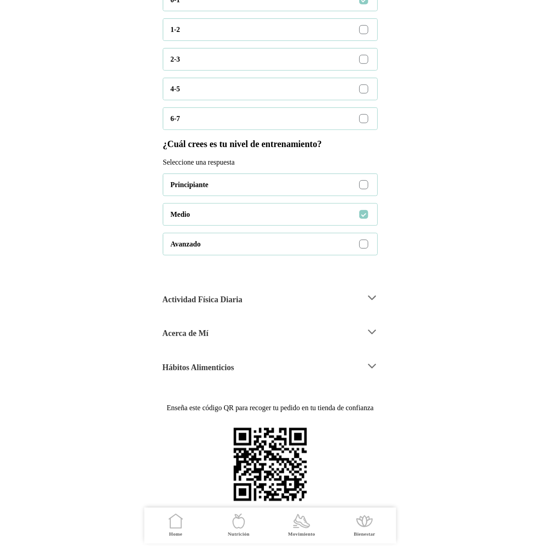
scroll to position [231, 0]
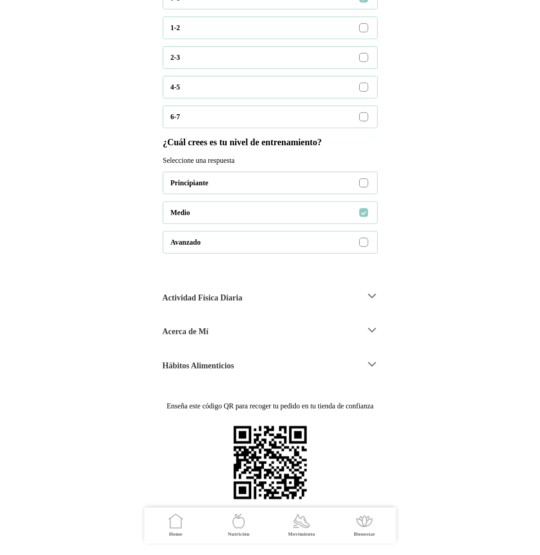
click at [362, 187] on div at bounding box center [363, 182] width 9 height 9
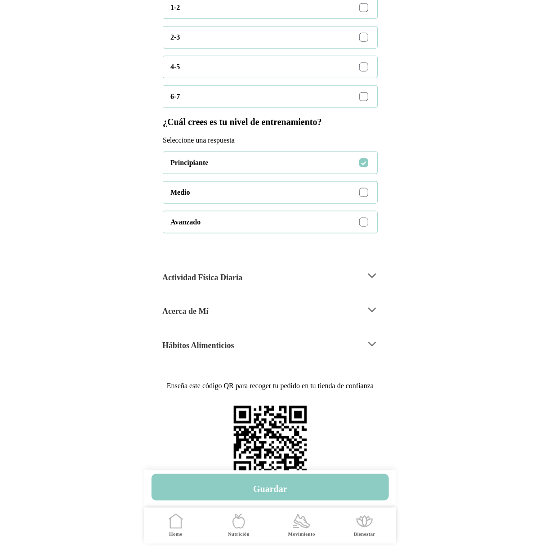
scroll to position [373, 0]
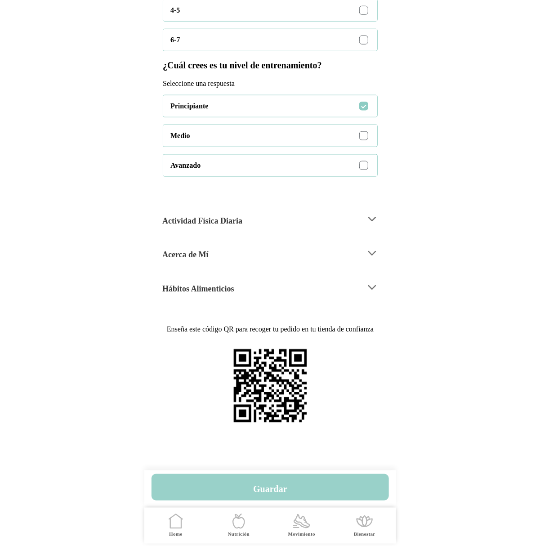
click at [267, 489] on h4 "Guardar" at bounding box center [270, 488] width 34 height 11
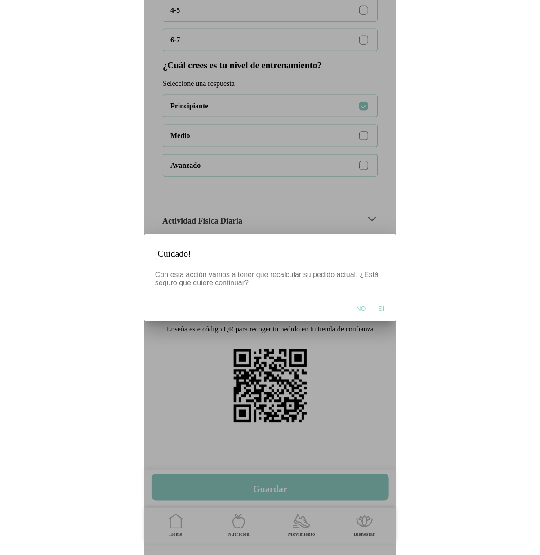
click at [386, 307] on button "Si" at bounding box center [381, 308] width 15 height 18
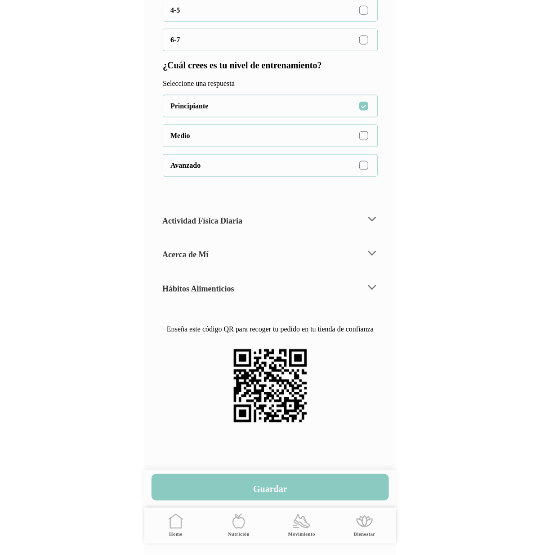
scroll to position [296, 0]
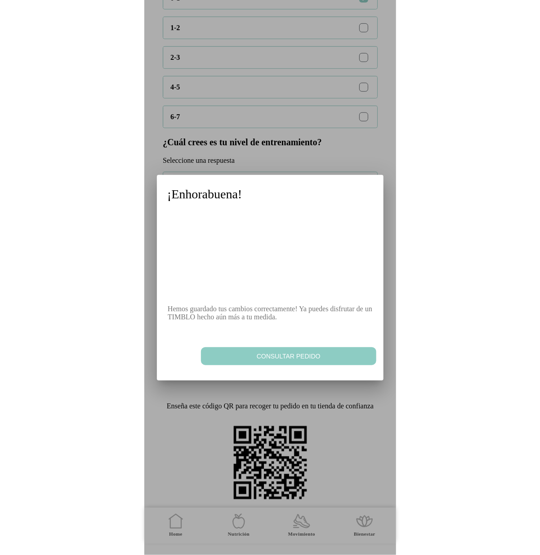
click at [296, 359] on span "Consultar pedido" at bounding box center [288, 356] width 166 height 9
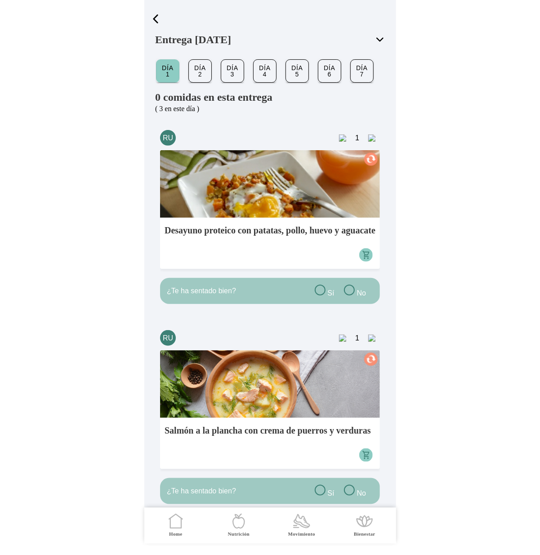
click at [156, 15] on span "button" at bounding box center [155, 18] width 13 height 13
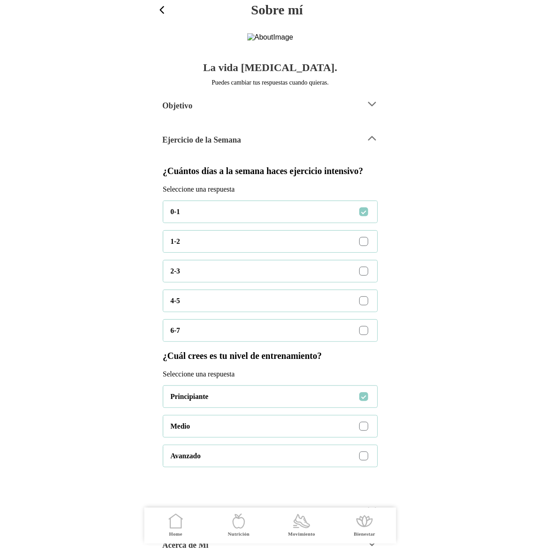
click at [163, 12] on span "button" at bounding box center [162, 10] width 12 height 12
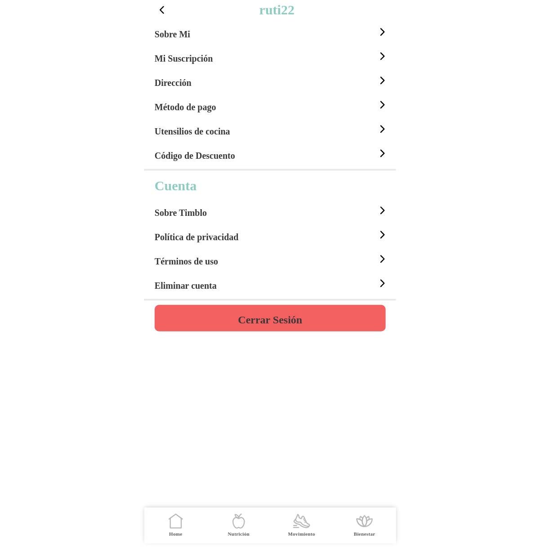
click at [223, 57] on div "Mi Suscripción" at bounding box center [272, 56] width 234 height 24
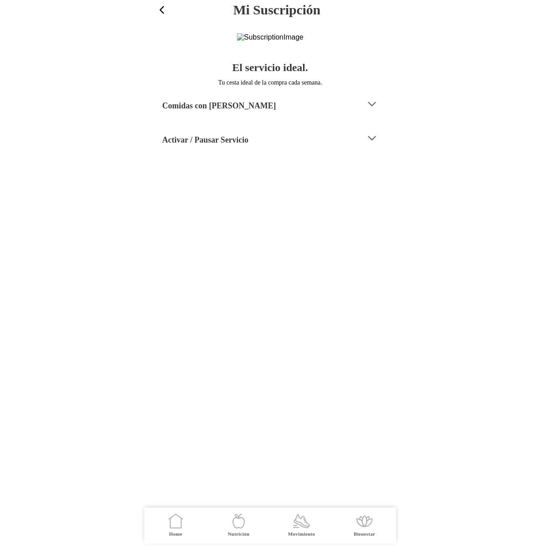
click at [169, 7] on h3 "Mi Suscripción" at bounding box center [277, 10] width 217 height 16
click at [161, 7] on span "button" at bounding box center [162, 10] width 12 height 12
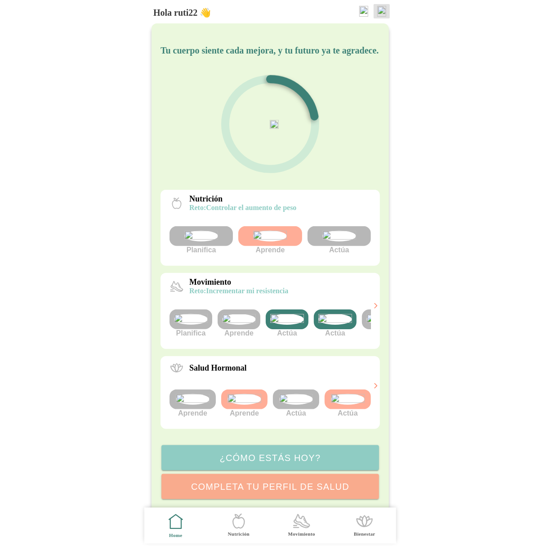
click at [386, 10] on img at bounding box center [381, 11] width 9 height 11
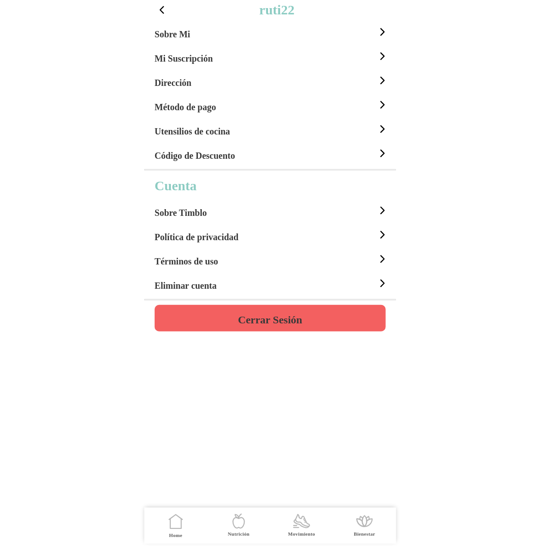
click at [198, 32] on div "Sobre Mi" at bounding box center [272, 32] width 234 height 24
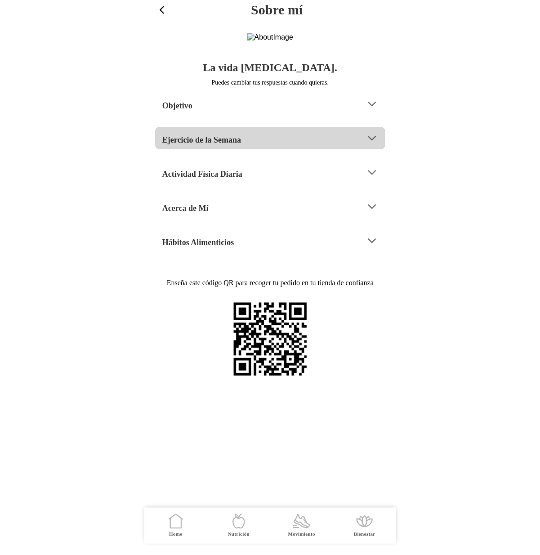
click at [237, 145] on h4 "Ejercicio de la Semana" at bounding box center [201, 139] width 79 height 11
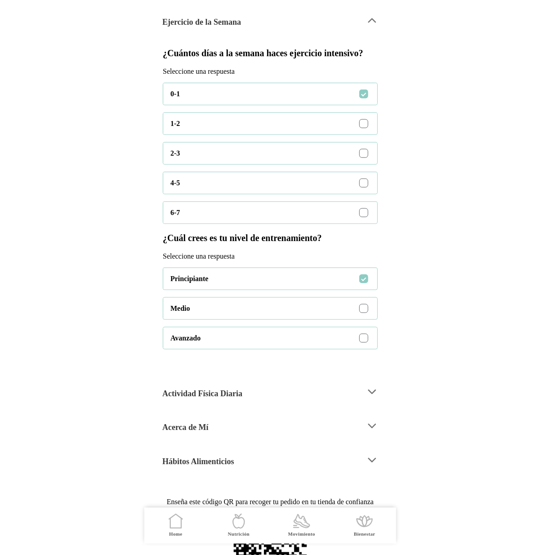
scroll to position [213, 0]
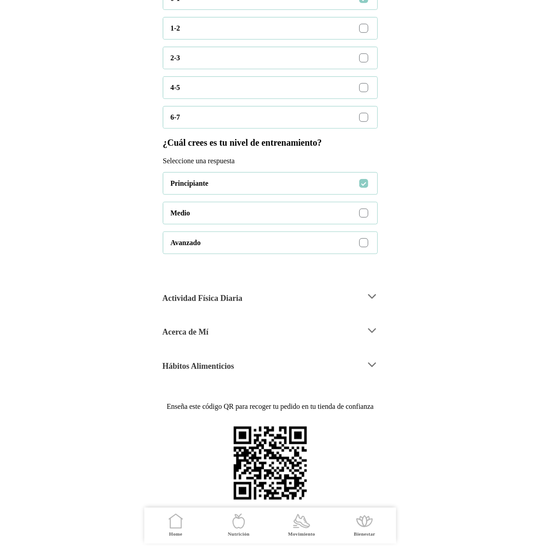
click at [362, 218] on div at bounding box center [363, 213] width 9 height 9
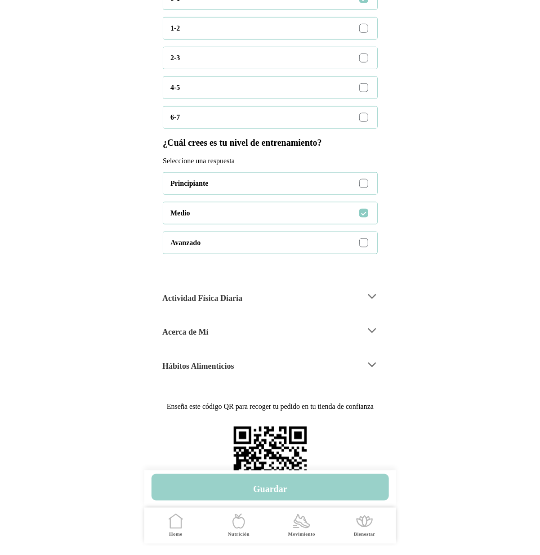
click at [283, 487] on h4 "Guardar" at bounding box center [270, 488] width 34 height 11
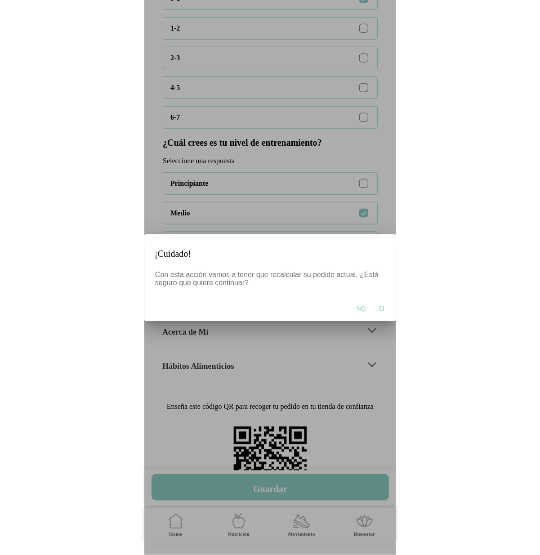
click at [379, 308] on span "Si" at bounding box center [381, 308] width 6 height 9
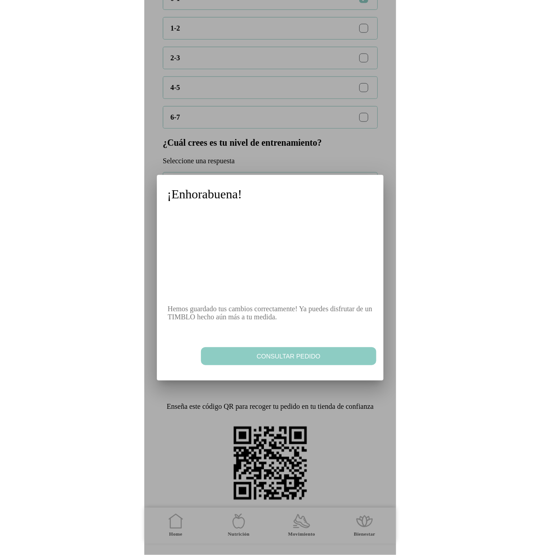
click at [289, 357] on span "Consultar pedido" at bounding box center [288, 356] width 166 height 9
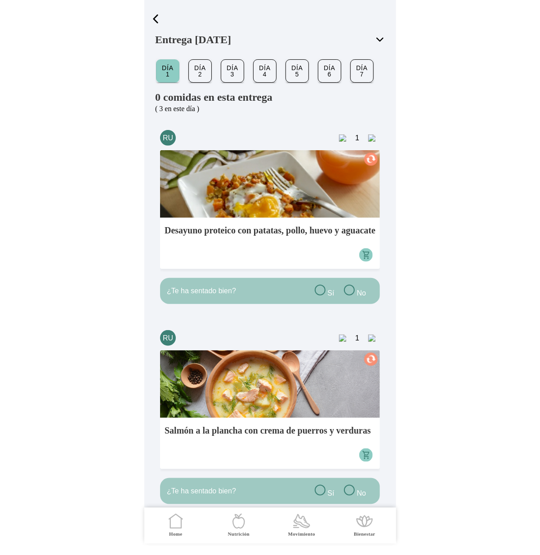
click at [153, 18] on span "button" at bounding box center [155, 18] width 13 height 13
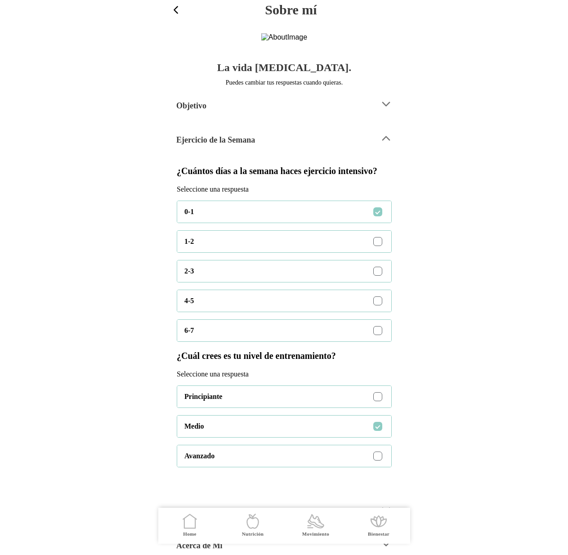
click at [539, 152] on body "Sobre mí La vida cambia. Puedes cambiar tus respuestas cuando quieras. Objetivo…" at bounding box center [284, 277] width 568 height 555
click at [385, 144] on icon at bounding box center [386, 138] width 12 height 12
